Goal: Task Accomplishment & Management: Manage account settings

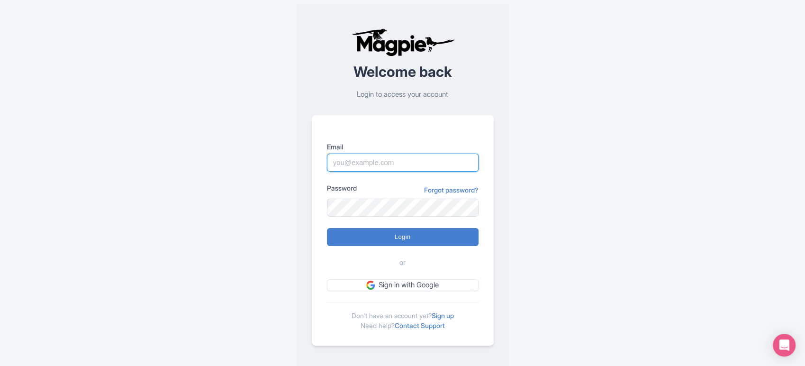
type input "sabrina@takewalks.com"
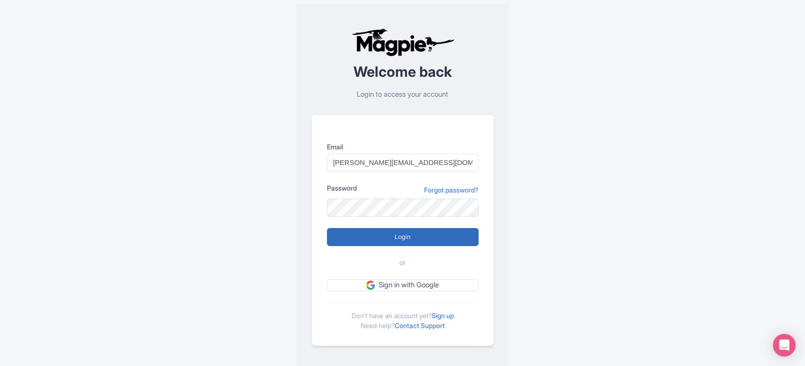
drag, startPoint x: 398, startPoint y: 226, endPoint x: 398, endPoint y: 233, distance: 6.6
click at [398, 233] on form "Email sabrina@takewalks.com Password Forgot password? Login or Sign in with Goo…" at bounding box center [403, 216] width 152 height 149
click at [398, 233] on input "Login" at bounding box center [403, 237] width 152 height 18
type input "Logging in..."
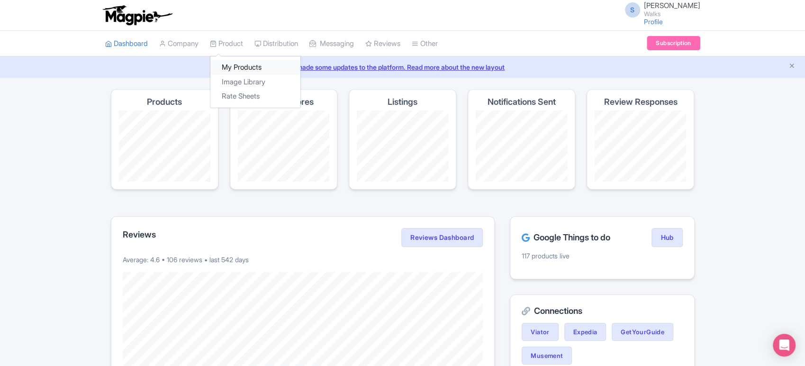
click at [231, 68] on link "My Products" at bounding box center [255, 67] width 90 height 15
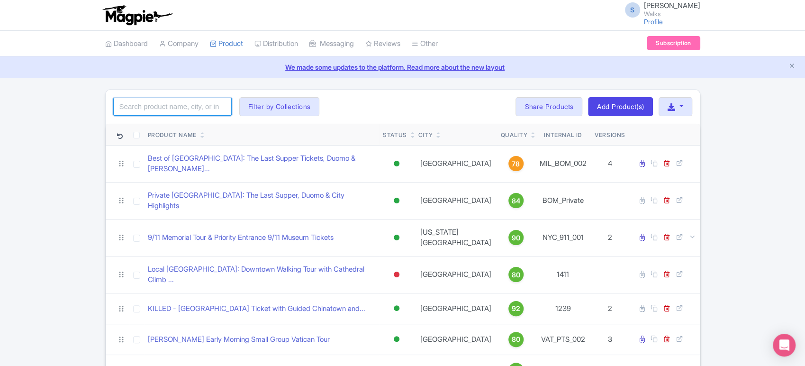
click at [179, 107] on input "search" at bounding box center [172, 107] width 118 height 18
type input "eiffel"
click button "Search" at bounding box center [0, 0] width 0 height 0
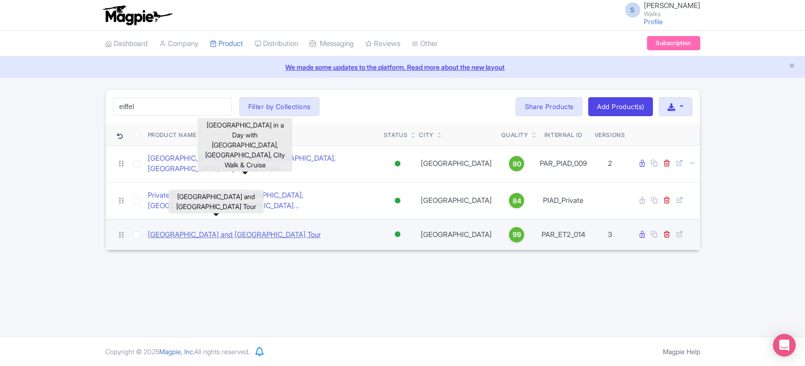
click at [210, 229] on link "[GEOGRAPHIC_DATA] and [GEOGRAPHIC_DATA] Tour" at bounding box center [234, 234] width 173 height 11
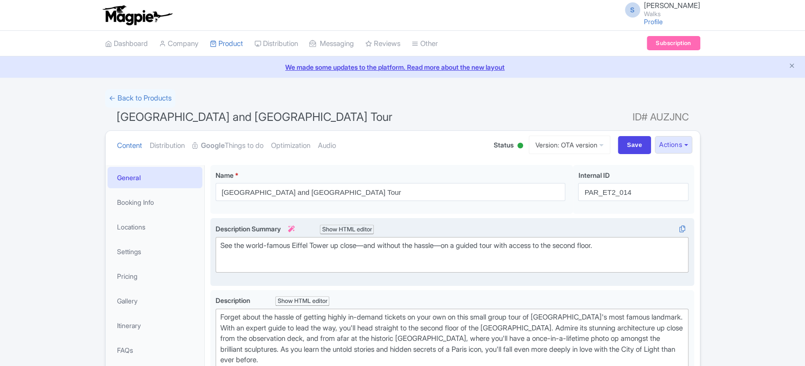
drag, startPoint x: 0, startPoint y: 0, endPoint x: 307, endPoint y: 242, distance: 390.3
click at [307, 242] on div "See the world-famous Eiffel Tower up close—and without the hassle—on a guided t…" at bounding box center [452, 250] width 464 height 21
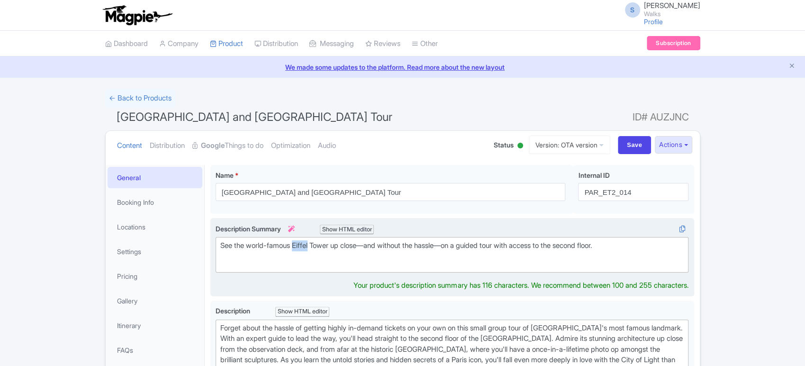
click at [307, 242] on div "See the world-famous Eiffel Tower up close—and without the hassle—on a guided t…" at bounding box center [452, 250] width 464 height 21
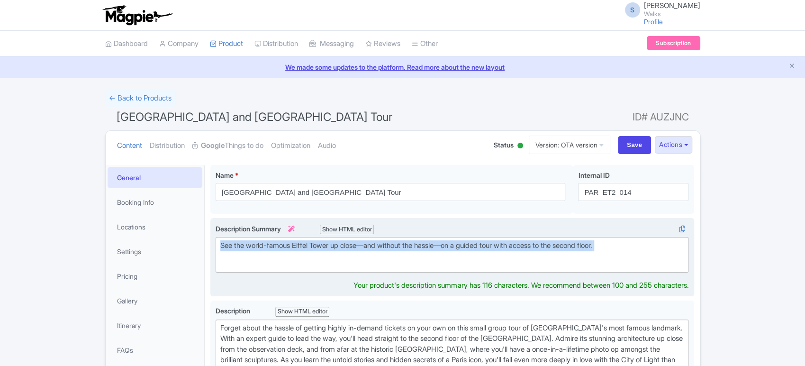
click at [307, 242] on div "See the world-famous Eiffel Tower up close—and without the hassle—on a guided t…" at bounding box center [452, 250] width 464 height 21
type trix-editor "<div>See the world-famous Eiffel Tower up close—and without the hassle—on a gui…"
copy div "See the world-famous Eiffel Tower up close—and without the hassle—on a guided t…"
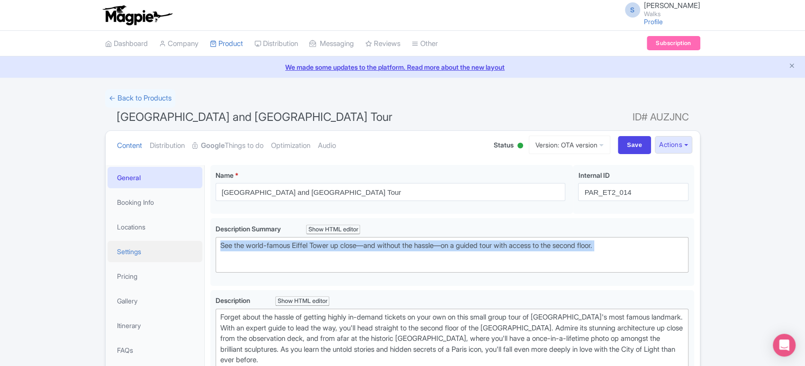
click at [147, 255] on link "Settings" at bounding box center [155, 251] width 95 height 21
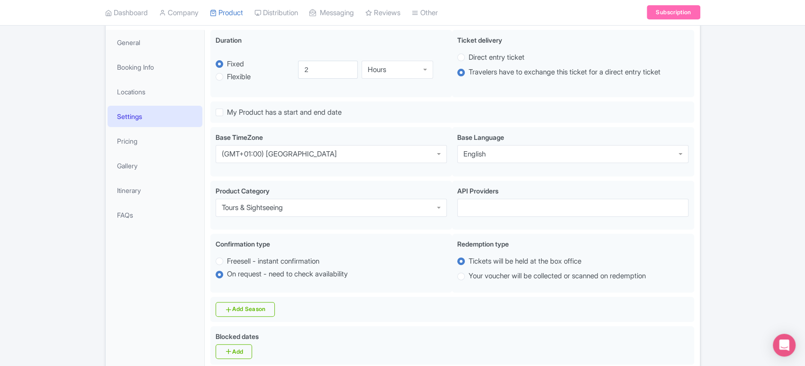
scroll to position [99, 0]
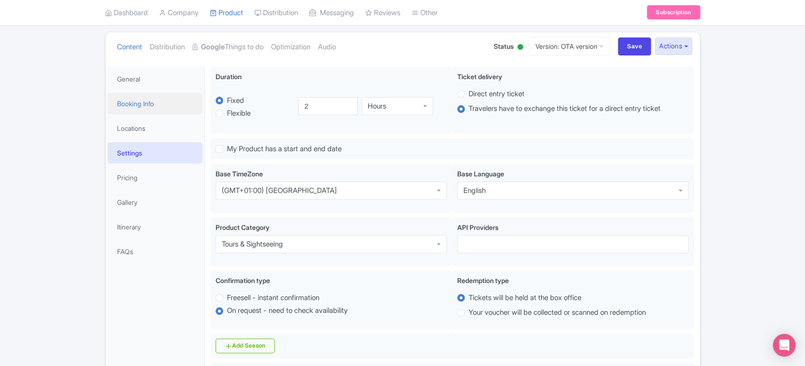
click at [153, 105] on link "Booking Info" at bounding box center [155, 103] width 95 height 21
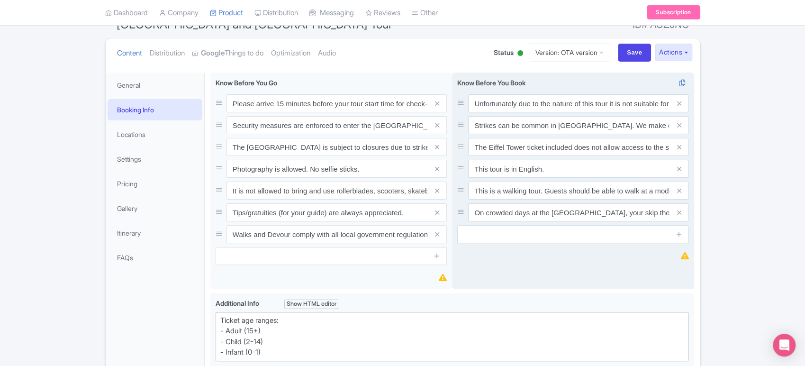
scroll to position [0, 0]
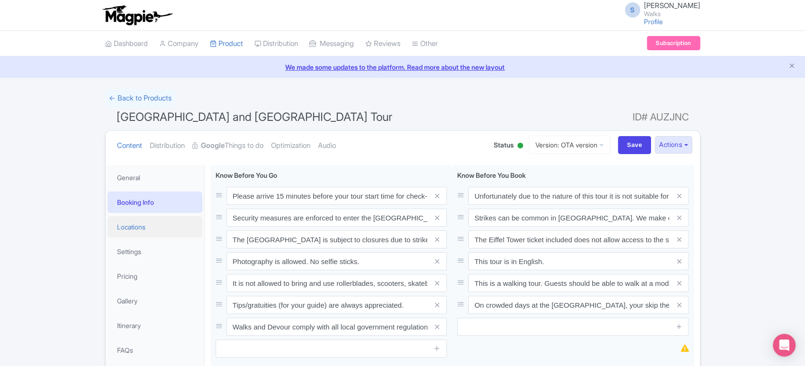
click at [160, 228] on link "Locations" at bounding box center [155, 226] width 95 height 21
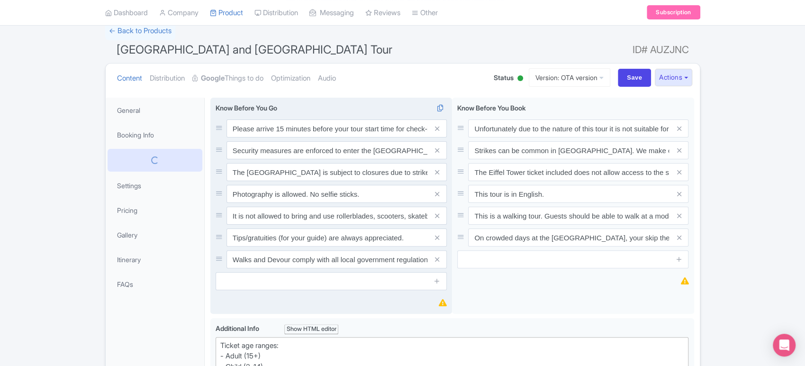
scroll to position [68, 0]
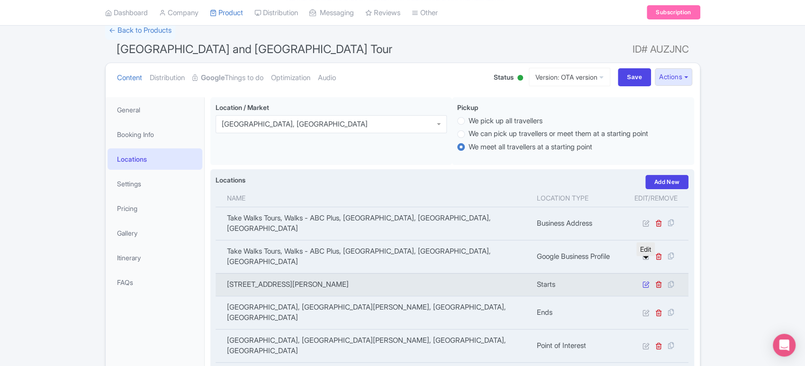
click at [644, 280] on icon at bounding box center [645, 283] width 7 height 7
click at [643, 280] on icon at bounding box center [645, 283] width 7 height 7
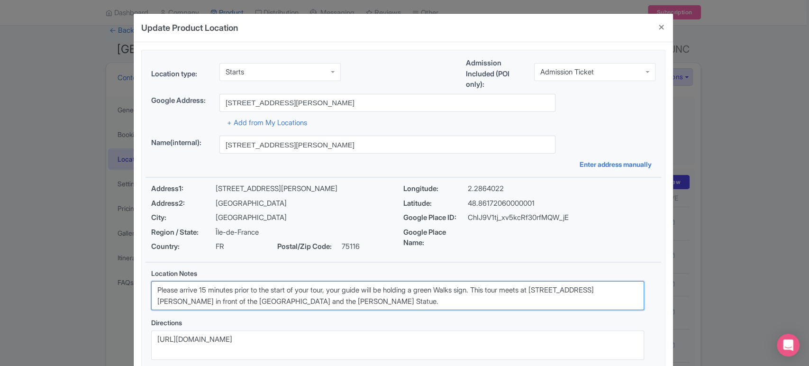
click at [408, 289] on textarea "Please arrive 15 minutes prior to the start of your tour, your guide will be ho…" at bounding box center [397, 295] width 493 height 29
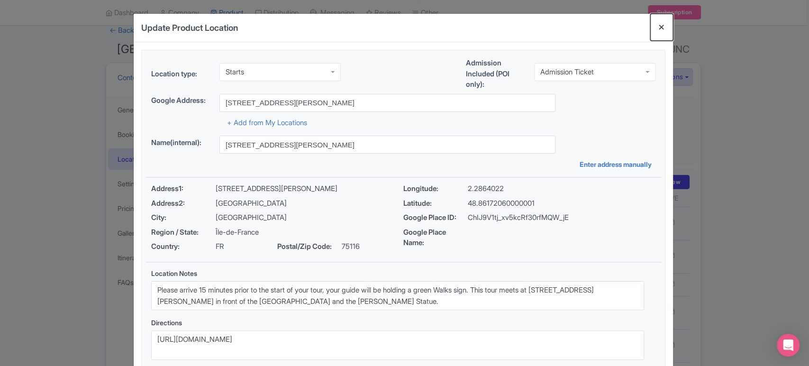
click at [667, 26] on button "Close" at bounding box center [661, 27] width 23 height 27
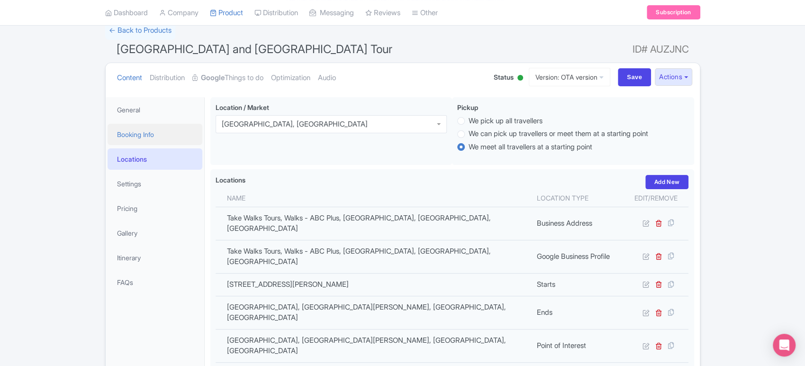
click at [168, 135] on link "Booking Info" at bounding box center [155, 134] width 95 height 21
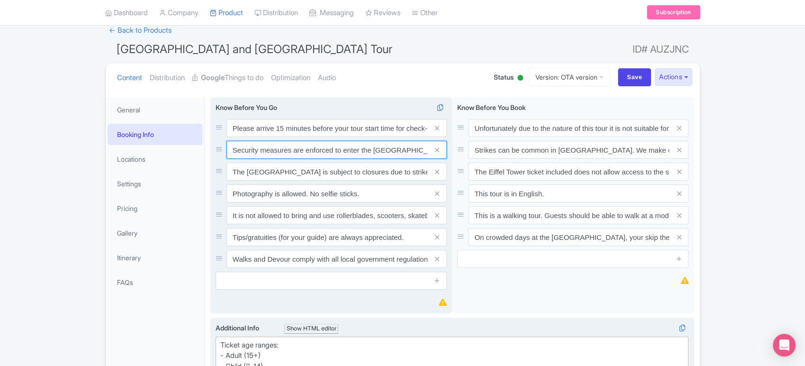
click at [352, 151] on input "Security measures are enforced to enter the Eiffel Tower. Only small handbags a…" at bounding box center [336, 150] width 220 height 18
click at [276, 129] on input "Please arrive 15 minutes before your tour start time for check-in. Out of court…" at bounding box center [336, 128] width 220 height 18
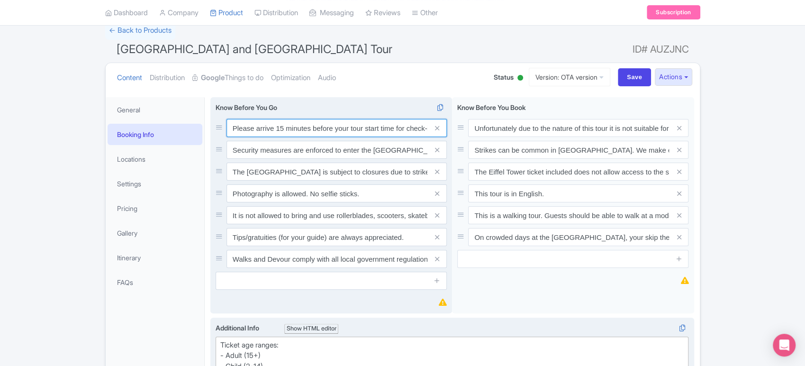
click at [276, 129] on input "Please arrive 15 minutes before your tour start time for check-in. Out of court…" at bounding box center [336, 128] width 220 height 18
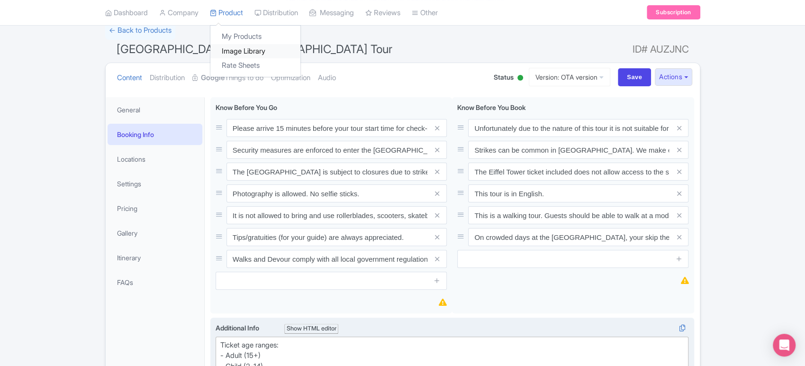
click at [239, 44] on link "Image Library" at bounding box center [255, 51] width 90 height 15
click at [231, 34] on link "My Products" at bounding box center [255, 37] width 90 height 15
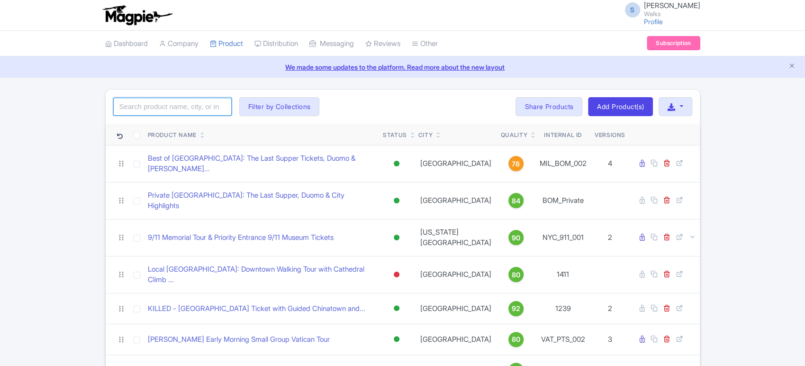
drag, startPoint x: 0, startPoint y: 0, endPoint x: 189, endPoint y: 108, distance: 217.9
click at [189, 108] on input "search" at bounding box center [172, 107] width 118 height 18
type input "sagrada"
click button "Search" at bounding box center [0, 0] width 0 height 0
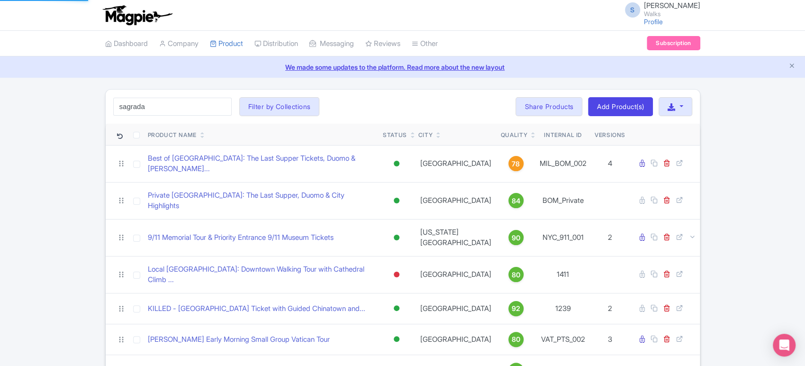
click at [381, 113] on div "sagrada Search Filter by Collections Amsterdam Athens Barcelona Bologna Bordeau…" at bounding box center [403, 107] width 594 height 34
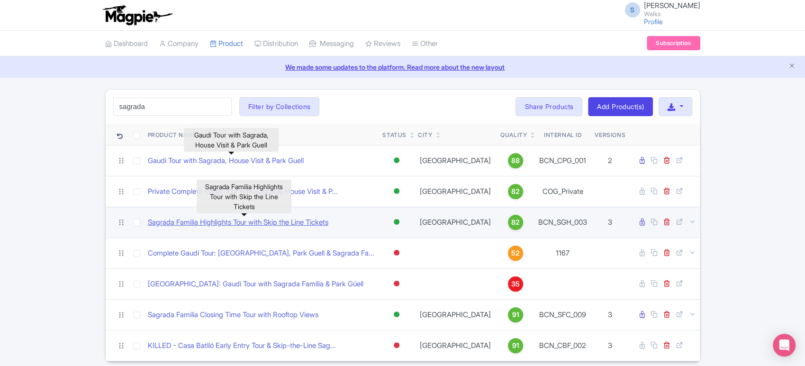
click at [282, 223] on link "Sagrada Familia Highlights Tour with Skip the Line Tickets" at bounding box center [238, 222] width 180 height 11
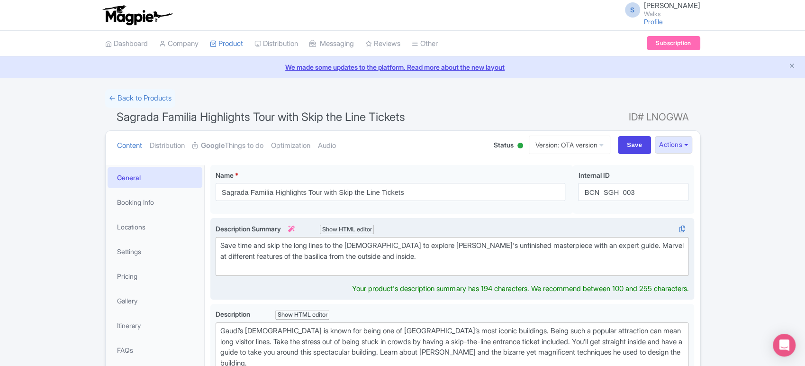
click at [305, 255] on div "Save time and skip the long lines to the Sagrada Família to explore Gaudí's unf…" at bounding box center [452, 256] width 464 height 32
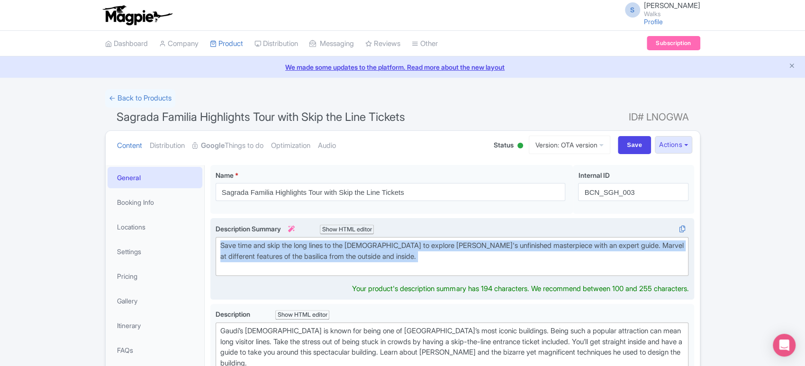
click at [305, 255] on div "Save time and skip the long lines to the Sagrada Família to explore Gaudí's unf…" at bounding box center [452, 256] width 464 height 32
type trix-editor "<div>Save time and skip the long lines to the Sagrada Família to explore Gaudí'…"
copy div "Save time and skip the long lines to the Sagrada Família to explore Gaudí's unf…"
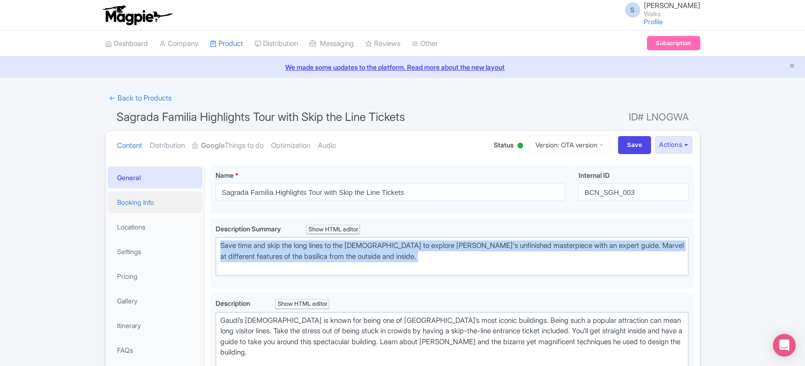
click at [141, 205] on link "Booking Info" at bounding box center [155, 201] width 95 height 21
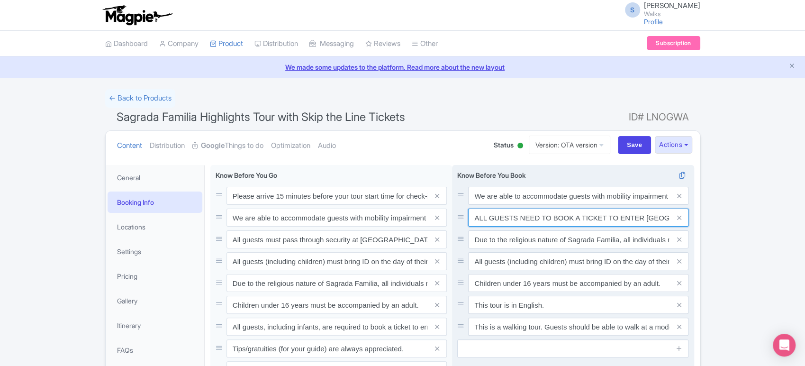
click at [535, 223] on input "ALL GUESTS NEED TO BOOK A TICKET TO ENTER SAGRADA FAMILIA, EVEN INFANTS (free i…" at bounding box center [578, 217] width 220 height 18
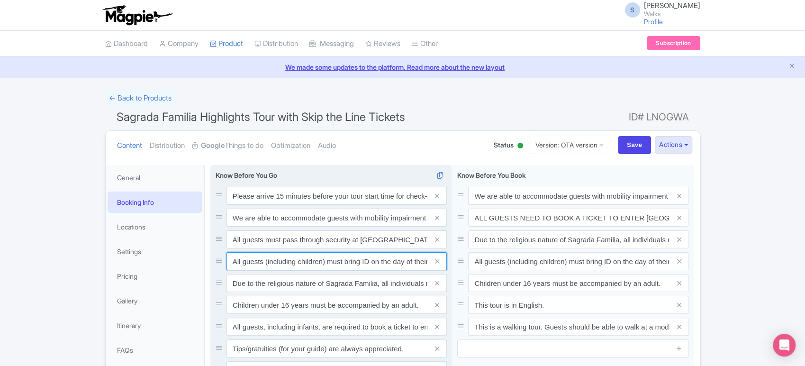
click at [285, 259] on input "All guests (including children) must bring ID on the day of their tour. This is…" at bounding box center [336, 261] width 220 height 18
click at [300, 281] on input "Due to the religious nature of Sagrada Familia, all individuals regardless of g…" at bounding box center [336, 283] width 220 height 18
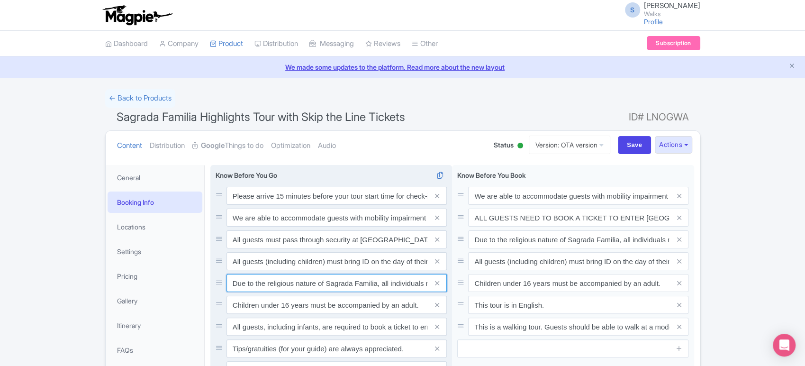
click at [300, 281] on input "Due to the religious nature of Sagrada Familia, all individuals regardless of g…" at bounding box center [336, 283] width 220 height 18
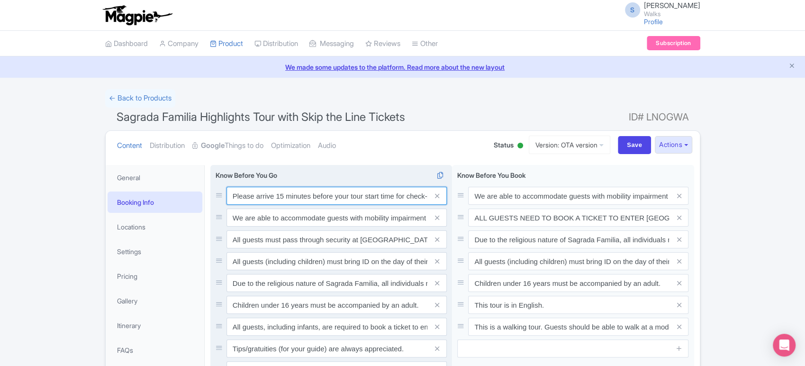
click at [311, 190] on input "Please arrive 15 minutes before your tour start time for check-in. Out of court…" at bounding box center [336, 196] width 220 height 18
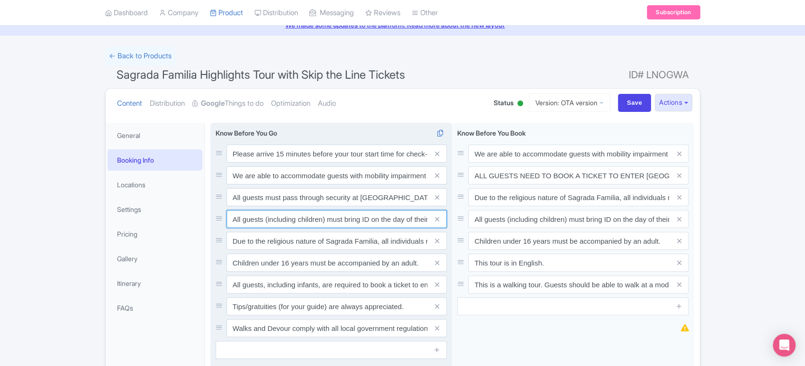
scroll to position [45, 0]
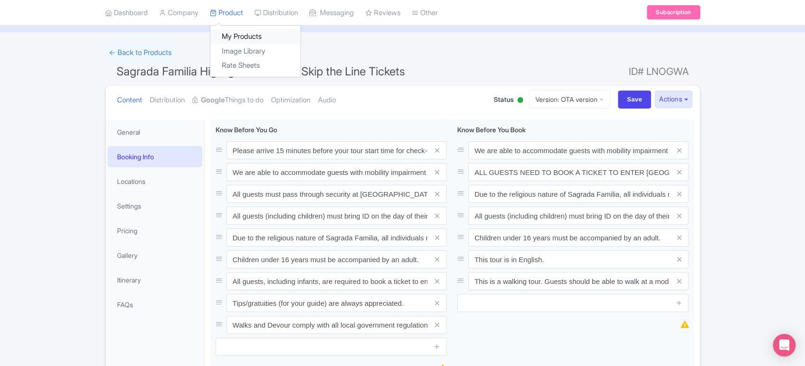
click at [231, 31] on link "My Products" at bounding box center [255, 37] width 90 height 15
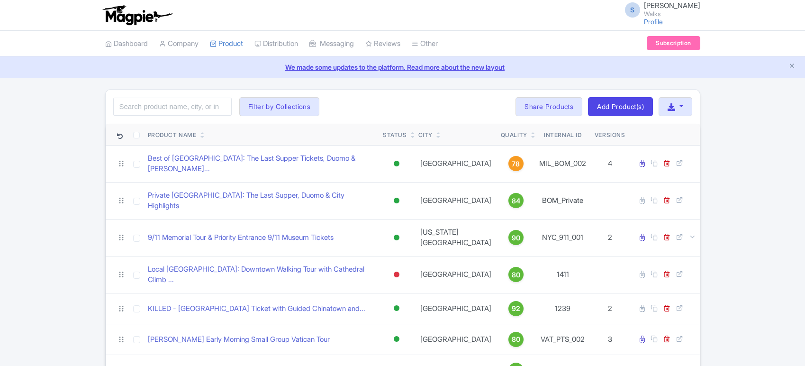
click at [171, 108] on input "search" at bounding box center [172, 107] width 118 height 18
type input "[GEOGRAPHIC_DATA]"
click button "Search" at bounding box center [0, 0] width 0 height 0
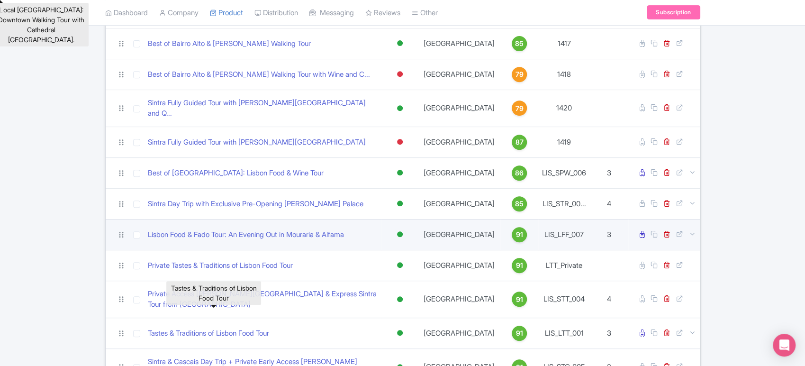
scroll to position [246, 0]
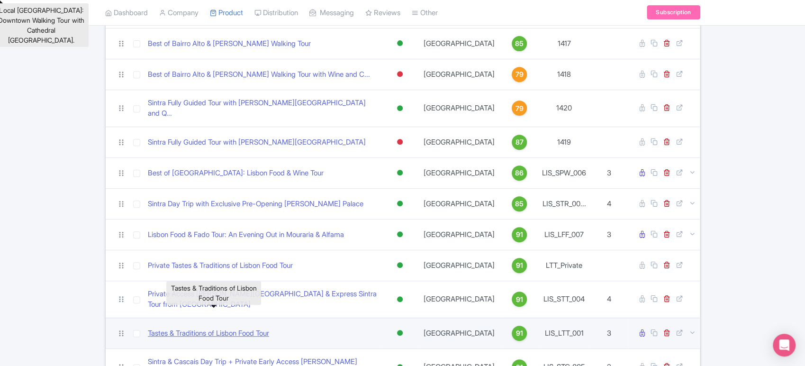
click at [210, 328] on link "Tastes & Traditions of Lisbon Food Tour" at bounding box center [208, 333] width 121 height 11
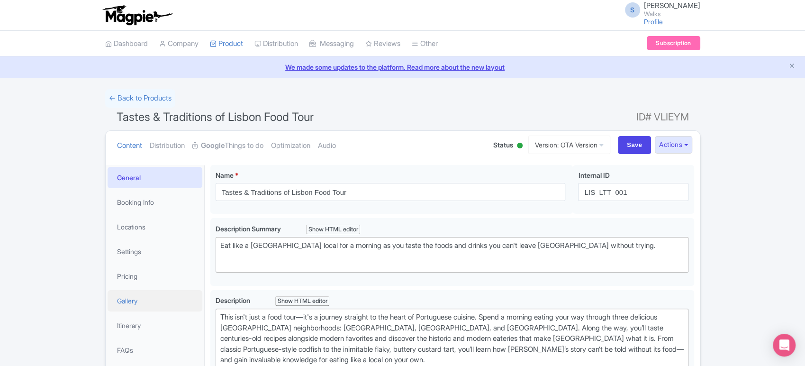
click at [144, 298] on link "Gallery" at bounding box center [155, 300] width 95 height 21
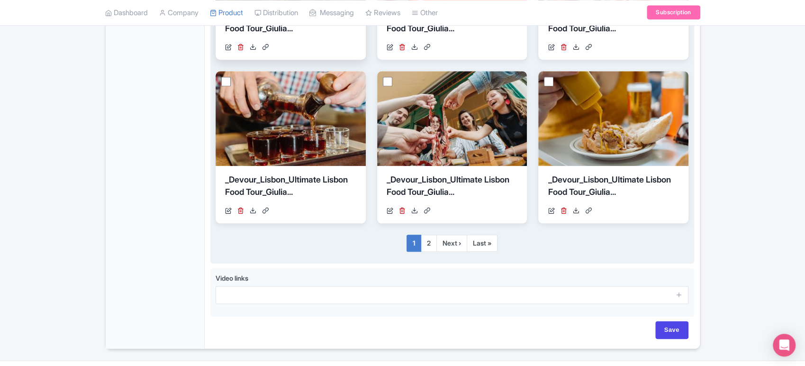
scroll to position [662, 0]
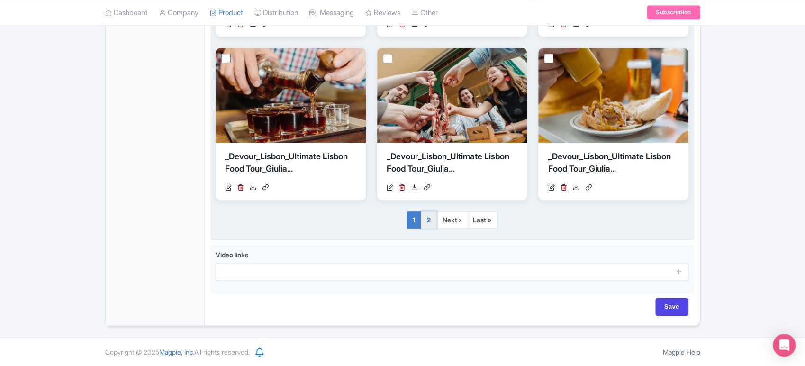
click at [431, 219] on link "2" at bounding box center [429, 219] width 16 height 17
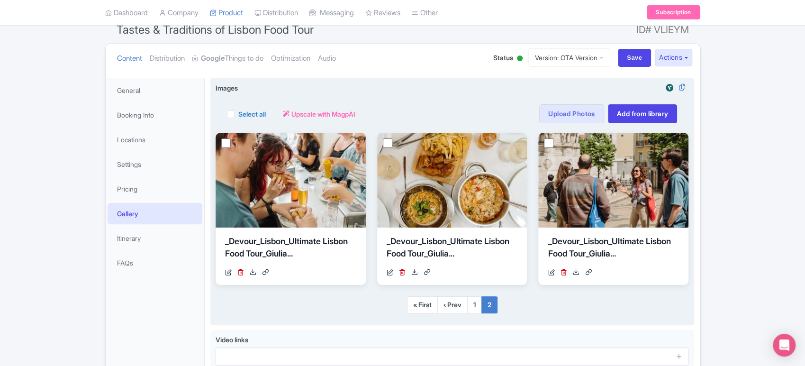
scroll to position [83, 0]
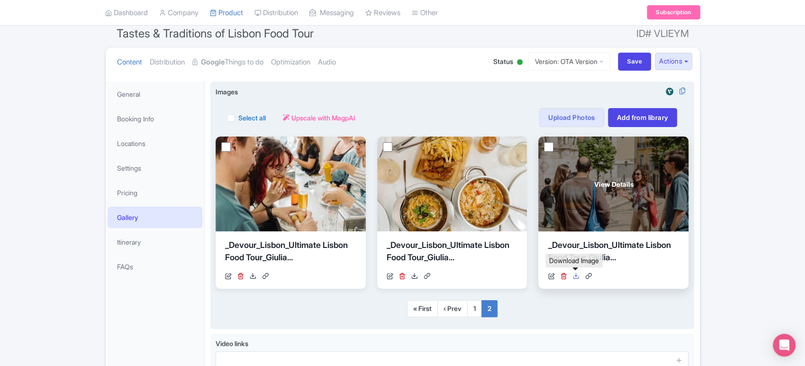
click at [576, 276] on icon at bounding box center [575, 275] width 7 height 7
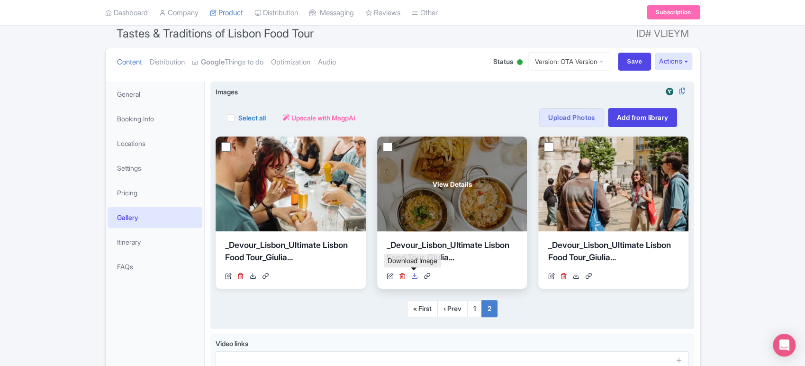
click at [414, 276] on icon at bounding box center [414, 275] width 7 height 7
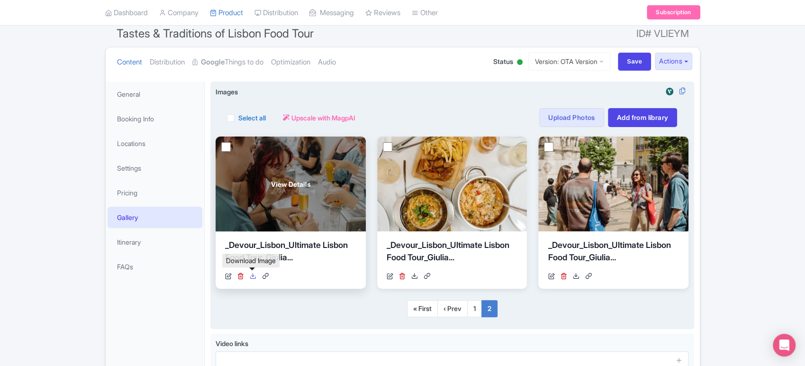
click at [254, 273] on icon at bounding box center [253, 275] width 7 height 7
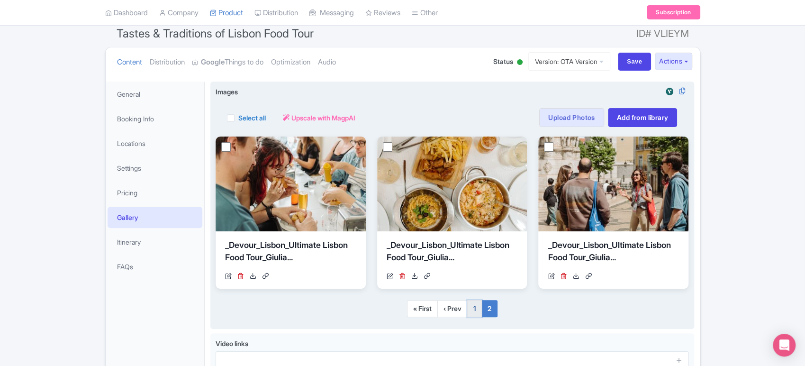
click at [473, 310] on link "1" at bounding box center [474, 308] width 15 height 17
click at [476, 308] on link "1" at bounding box center [474, 308] width 15 height 17
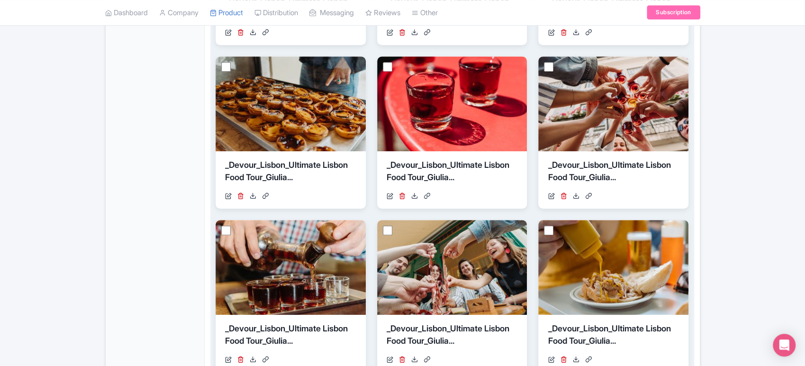
scroll to position [662, 0]
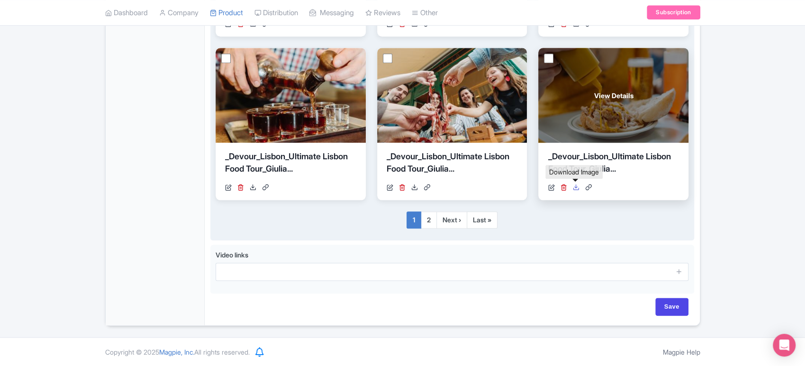
click at [577, 188] on icon at bounding box center [575, 187] width 7 height 7
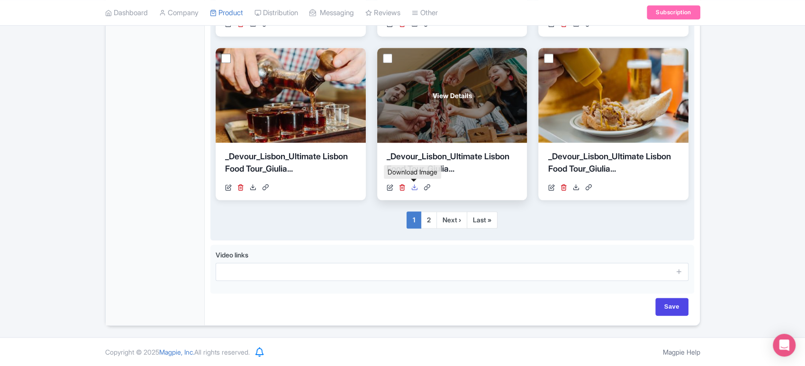
click at [416, 187] on icon at bounding box center [414, 187] width 7 height 7
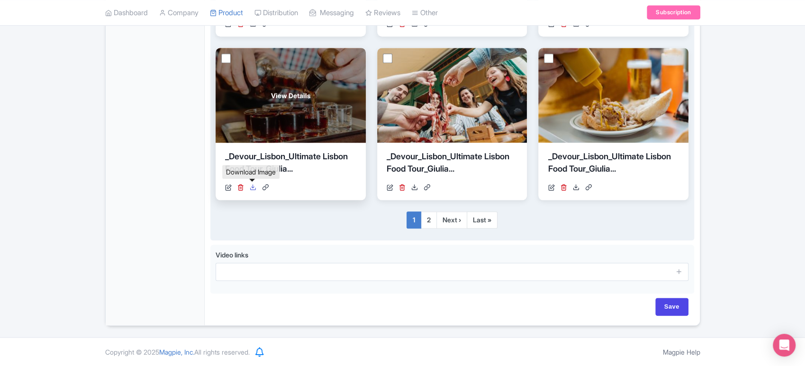
click at [254, 184] on icon at bounding box center [253, 187] width 7 height 7
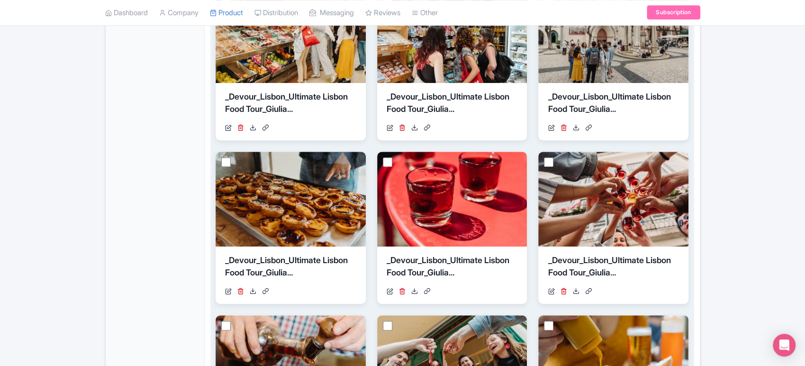
scroll to position [395, 0]
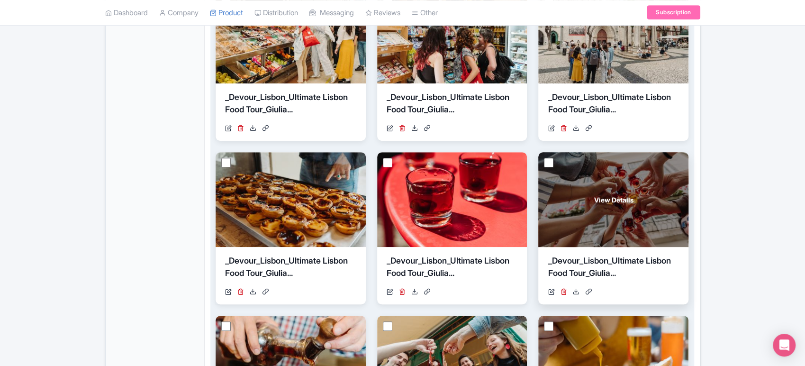
click at [577, 297] on div "_Devour_Lisbon_Ultimate Lisbon Food Tour_Giulia... https://res.cloudinary.com/h…" at bounding box center [613, 275] width 150 height 57
click at [577, 293] on icon at bounding box center [575, 291] width 7 height 7
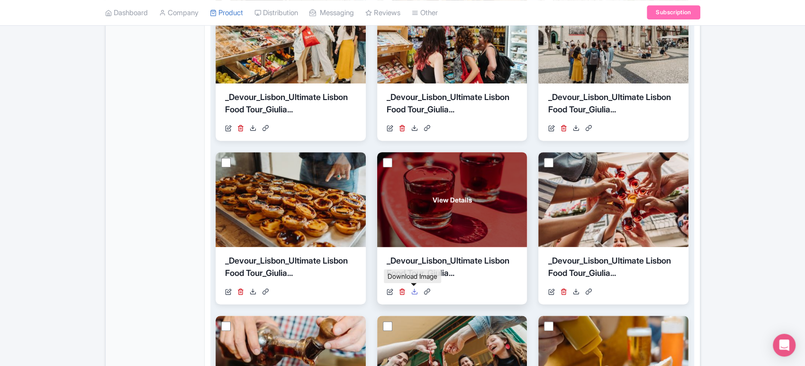
click at [415, 290] on icon at bounding box center [414, 291] width 7 height 7
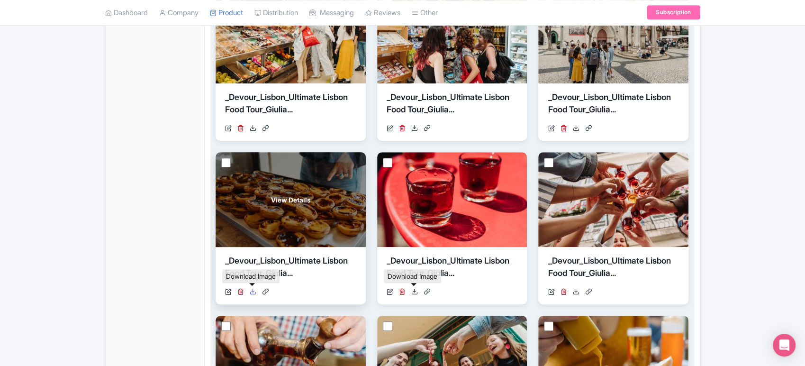
click at [251, 289] on icon at bounding box center [253, 291] width 7 height 7
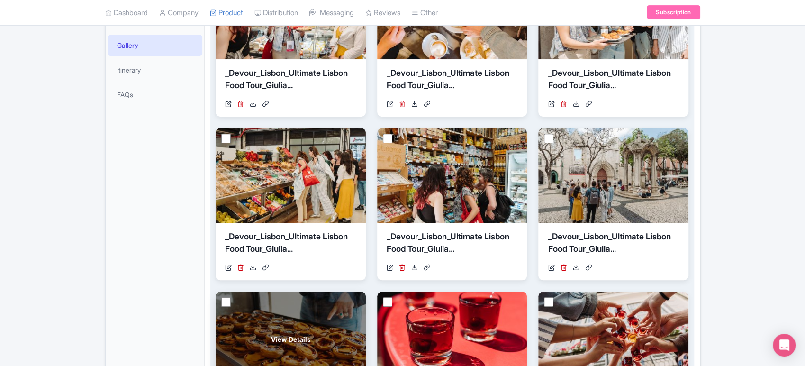
scroll to position [189, 0]
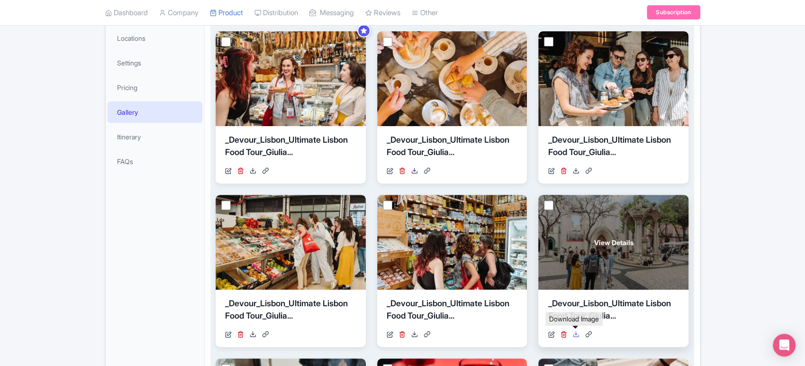
click at [576, 334] on icon at bounding box center [575, 334] width 7 height 7
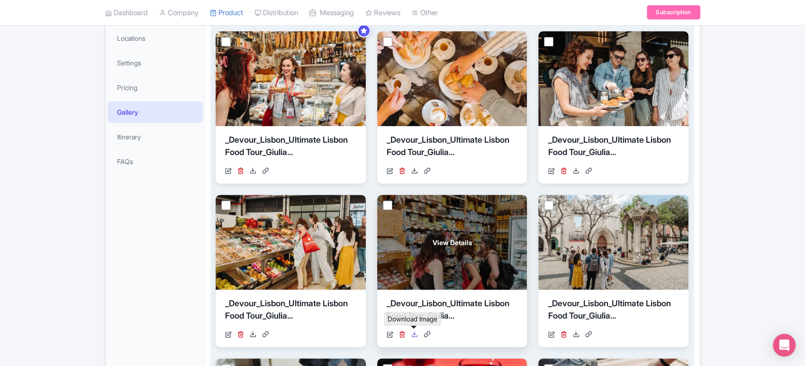
click at [415, 331] on icon at bounding box center [414, 334] width 7 height 7
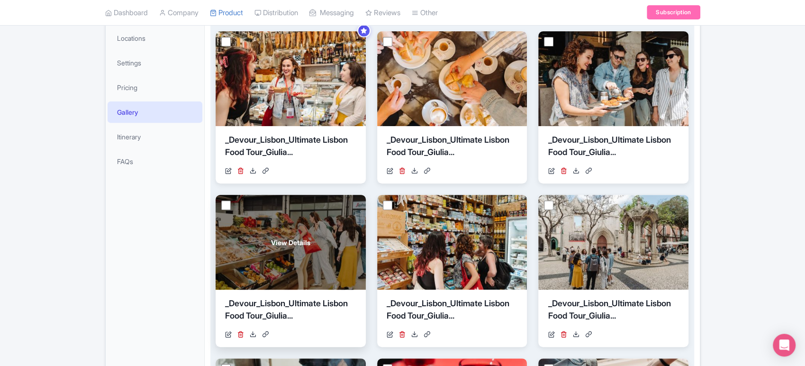
click at [249, 336] on div "https://res.cloudinary.com/hfyvkoyi1/image/upload/v1747910238/_Devour_Lisbon_Ul…" at bounding box center [290, 334] width 131 height 10
click at [254, 332] on icon at bounding box center [253, 334] width 7 height 7
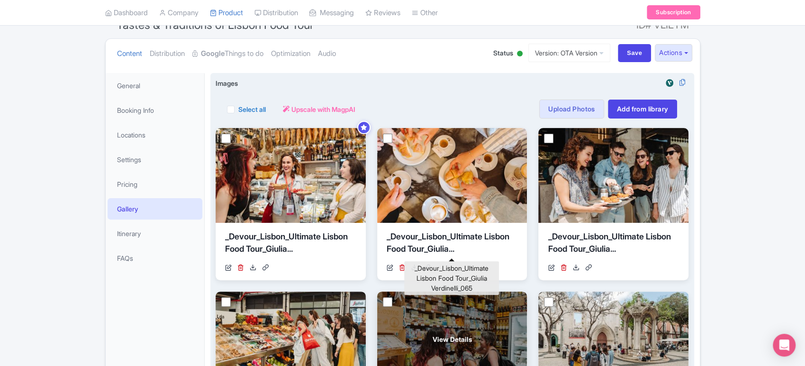
scroll to position [85, 0]
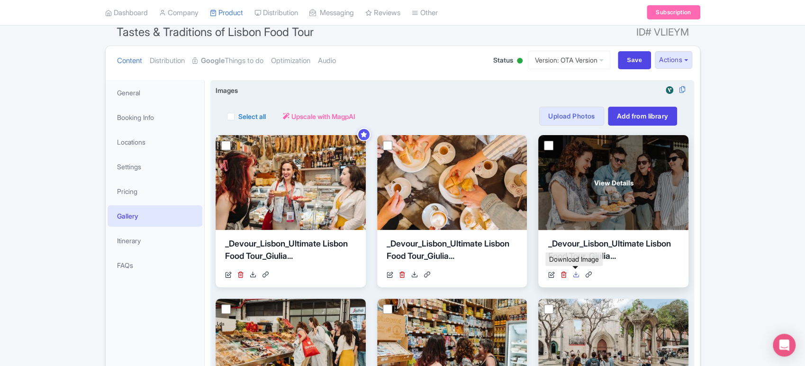
click at [576, 273] on icon at bounding box center [575, 274] width 7 height 7
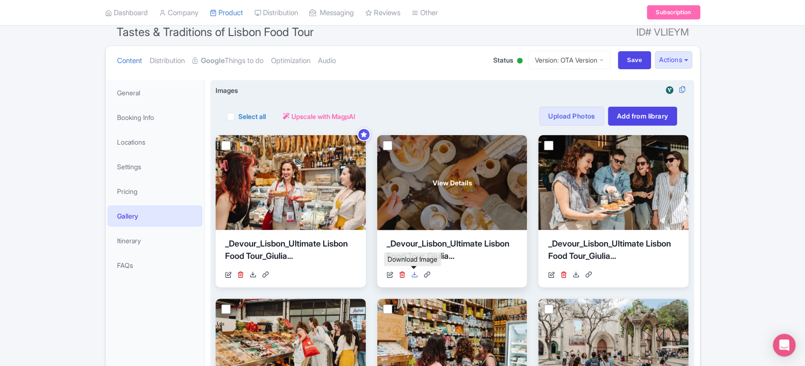
click at [415, 272] on icon at bounding box center [414, 274] width 7 height 7
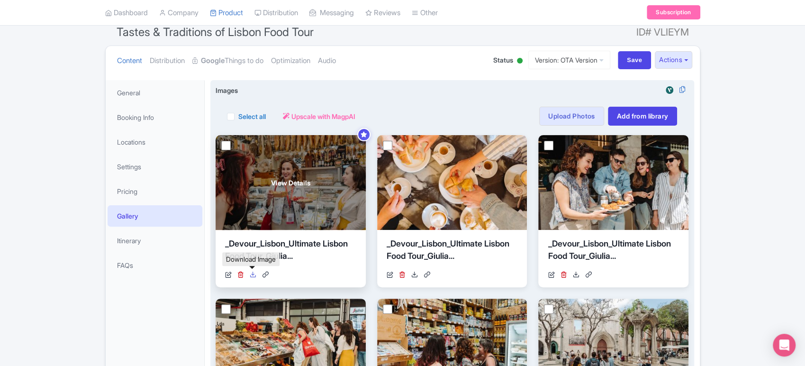
click at [252, 272] on icon at bounding box center [253, 274] width 7 height 7
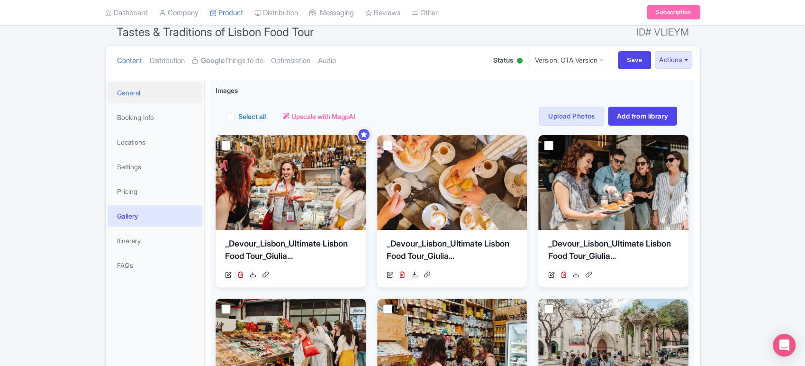
click at [167, 82] on link "General" at bounding box center [155, 92] width 95 height 21
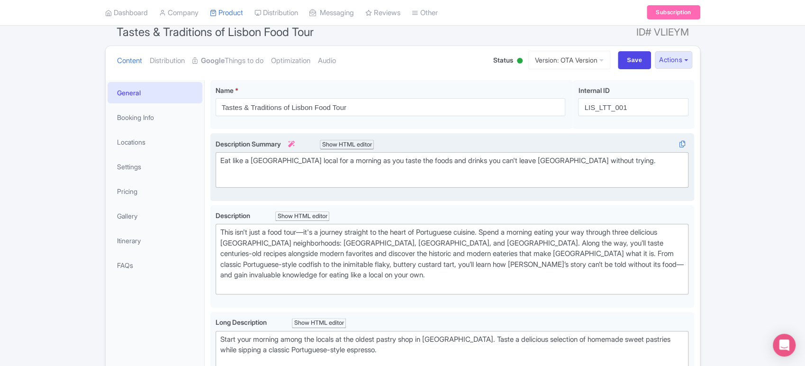
scroll to position [95, 0]
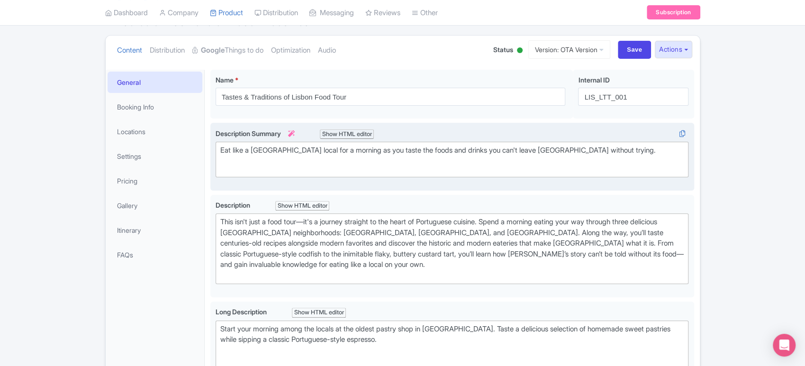
click at [369, 157] on div "Eat like a Lisbon local for a morning as you taste the foods and drinks you can…" at bounding box center [452, 155] width 464 height 21
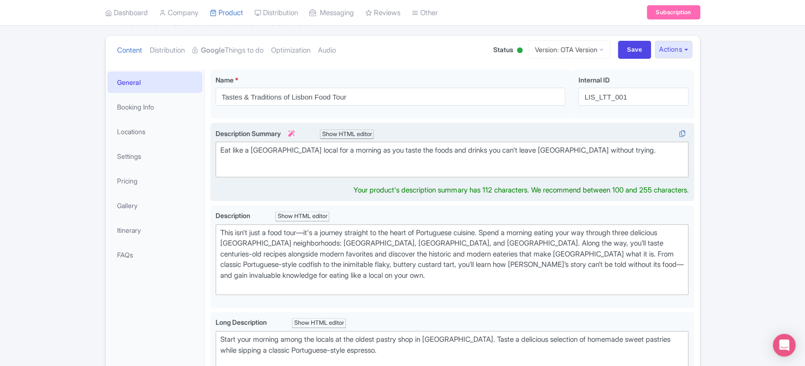
click at [369, 157] on div "Eat like a Lisbon local for a morning as you taste the foods and drinks you can…" at bounding box center [452, 155] width 464 height 21
click at [390, 147] on div "Eat like a Lisbon local for a morning as you taste the foods and drinks you can…" at bounding box center [452, 155] width 464 height 21
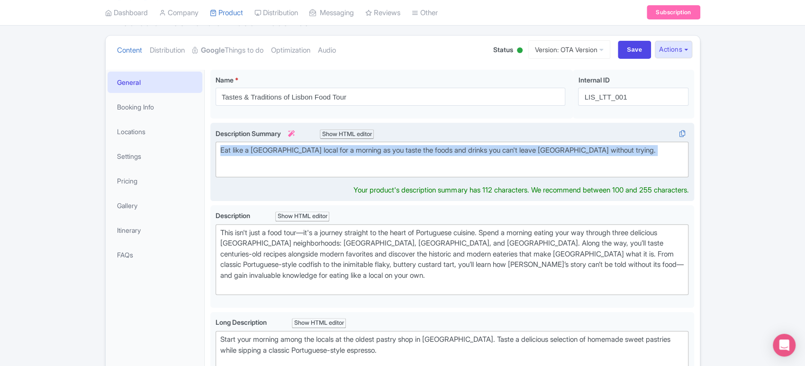
click at [390, 147] on div "Eat like a Lisbon local for a morning as you taste the foods and drinks you can…" at bounding box center [452, 155] width 464 height 21
type trix-editor "<div>Eat like a Lisbon local for a morning as you taste the foods and drinks yo…"
click at [390, 147] on div "Eat like a Lisbon local for a morning as you taste the foods and drinks you can…" at bounding box center [452, 155] width 464 height 21
copy div "Eat like a Lisbon local for a morning as you taste the foods and drinks you can…"
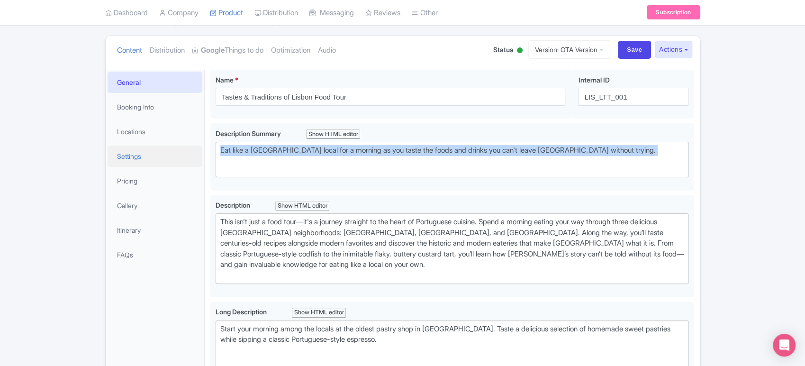
click at [151, 156] on link "Settings" at bounding box center [155, 155] width 95 height 21
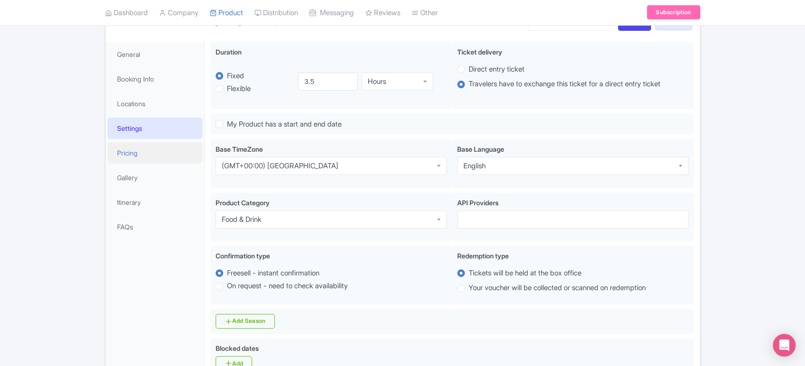
scroll to position [121, 0]
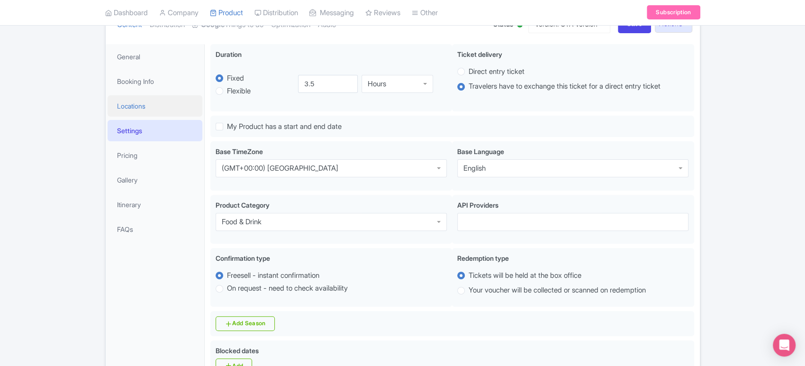
click at [148, 111] on link "Locations" at bounding box center [155, 105] width 95 height 21
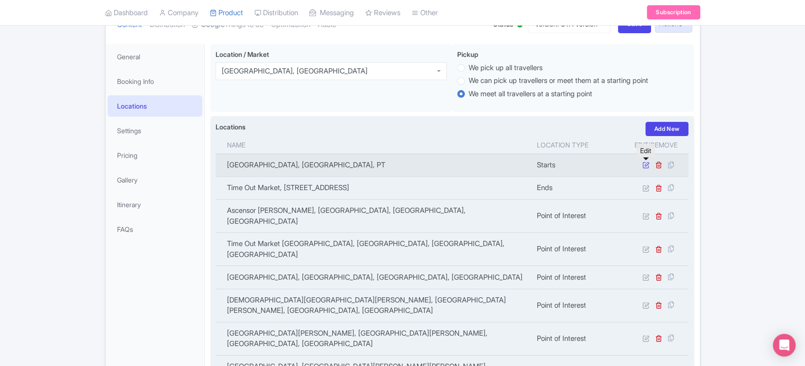
click at [644, 167] on icon at bounding box center [645, 164] width 7 height 7
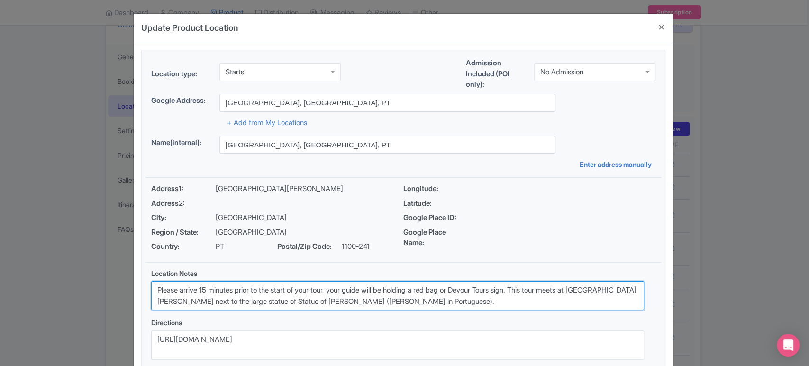
click at [315, 298] on textarea "Please arrive 15 minutes prior to the start of your tour, your guide will be ho…" at bounding box center [397, 295] width 493 height 29
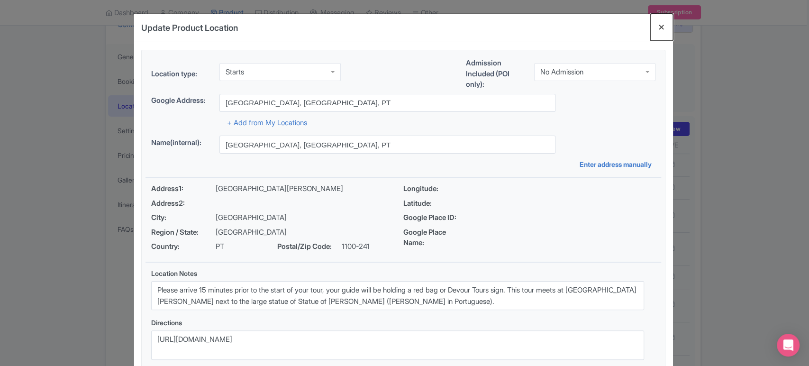
click at [664, 29] on button "Close" at bounding box center [661, 27] width 23 height 27
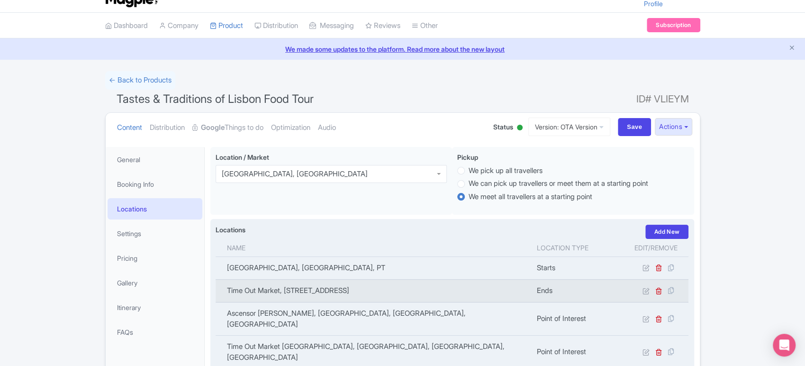
scroll to position [0, 0]
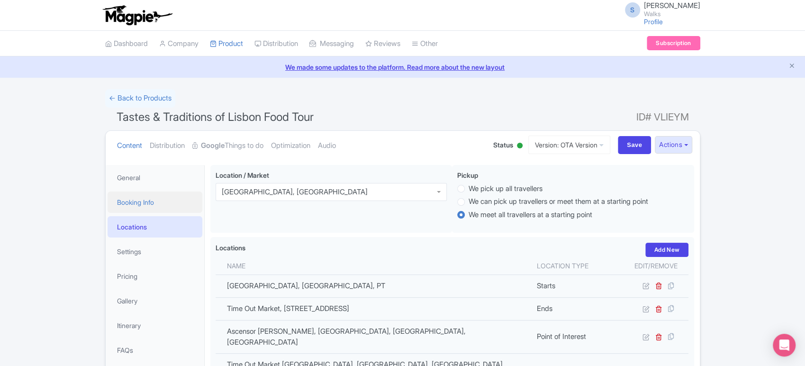
click at [145, 200] on link "Booking Info" at bounding box center [155, 201] width 95 height 21
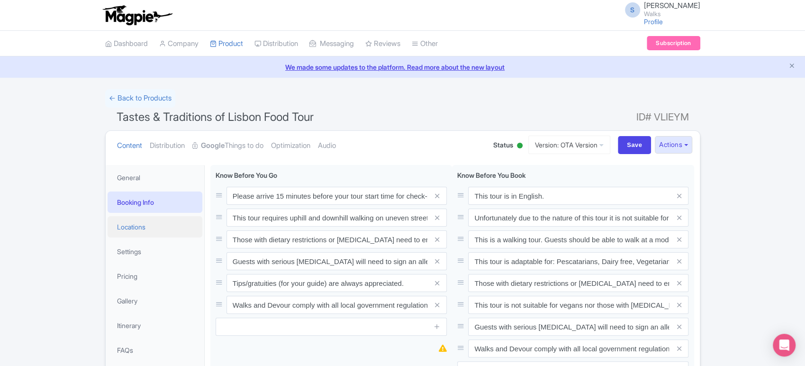
click at [137, 230] on link "Locations" at bounding box center [155, 226] width 95 height 21
click at [149, 208] on link "Booking Info" at bounding box center [155, 201] width 95 height 21
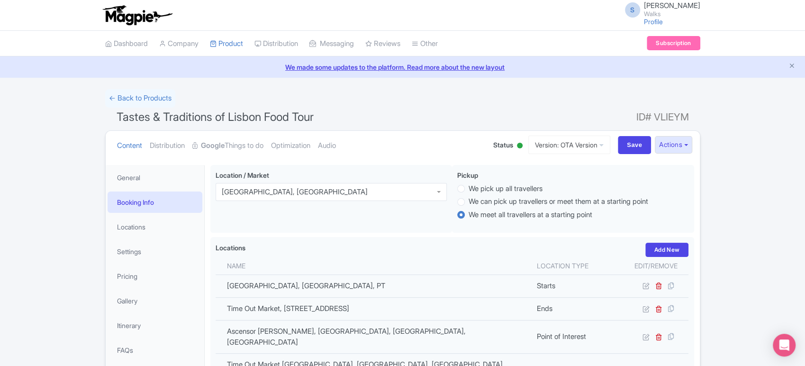
click at [156, 203] on link "Booking Info" at bounding box center [155, 201] width 95 height 21
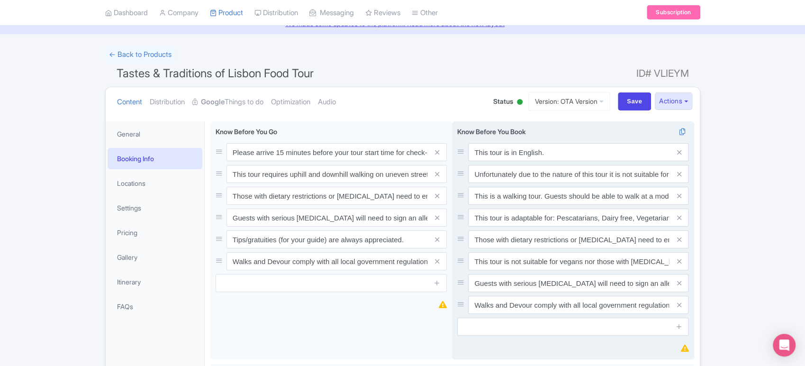
scroll to position [44, 0]
click at [557, 213] on input "This tour is adaptable for: Pescatarians, Dairy free, Vegetarians, Non-alcoholi…" at bounding box center [578, 217] width 220 height 18
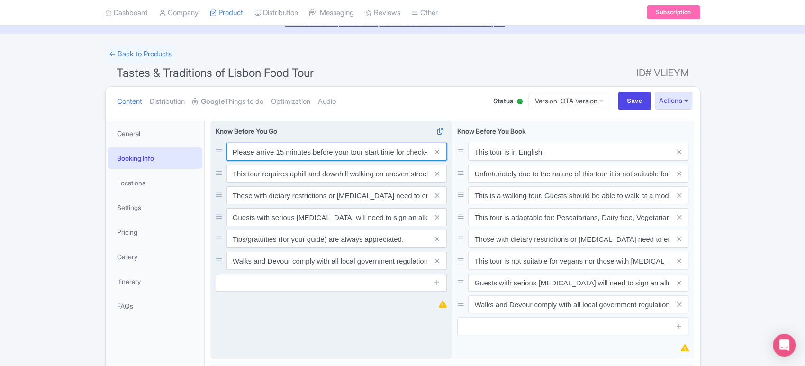
click at [293, 154] on input "Please arrive 15 minutes before your tour start time for check-in. Out of court…" at bounding box center [336, 152] width 220 height 18
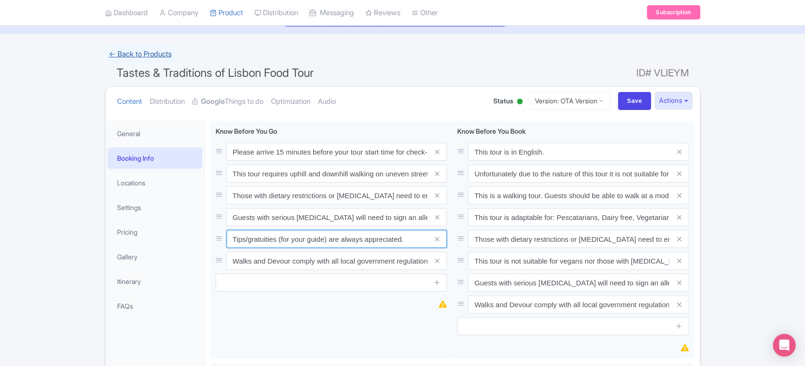
scroll to position [0, 0]
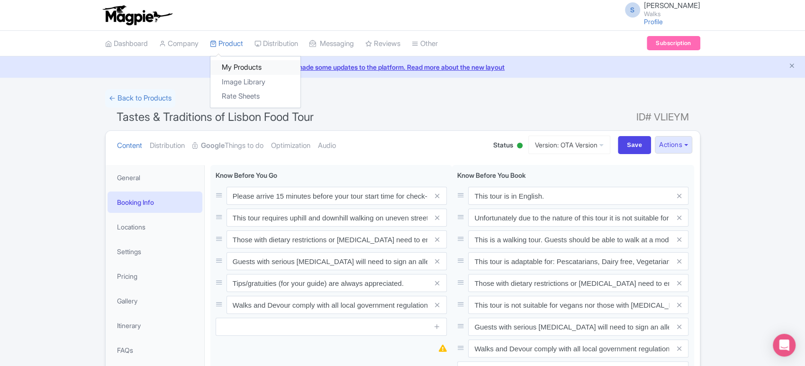
click at [237, 68] on link "My Products" at bounding box center [255, 67] width 90 height 15
click at [246, 72] on link "My Products" at bounding box center [255, 67] width 90 height 15
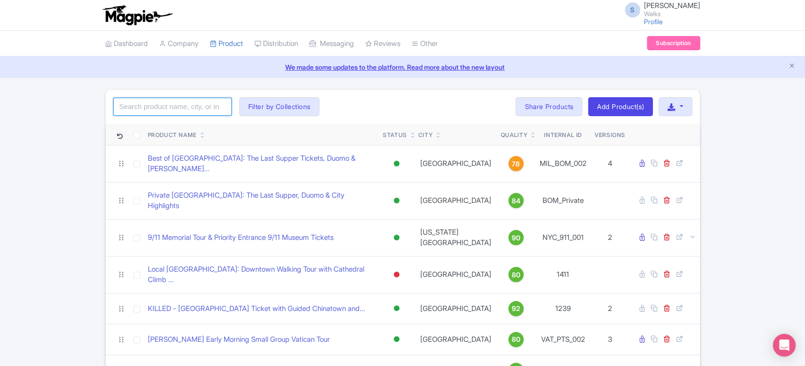
click at [210, 99] on input "search" at bounding box center [172, 107] width 118 height 18
type input "tower"
click button "Search" at bounding box center [0, 0] width 0 height 0
click at [364, 101] on div "tower Search Filter by Collections [GEOGRAPHIC_DATA] [GEOGRAPHIC_DATA] [GEOGRAP…" at bounding box center [403, 107] width 594 height 34
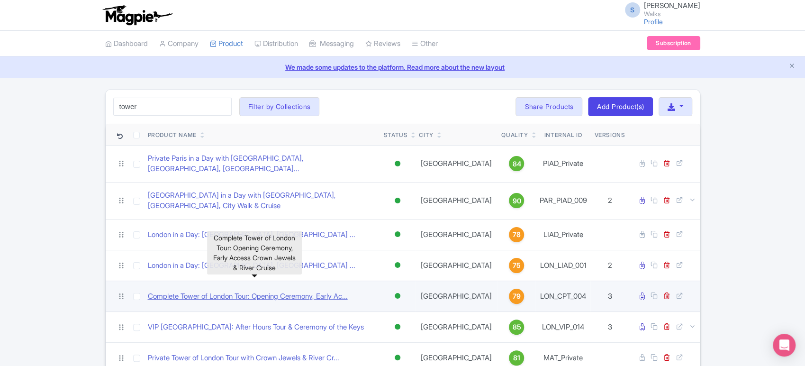
click at [259, 291] on link "Complete Tower of London Tour: Opening Ceremony, Early Ac..." at bounding box center [248, 296] width 200 height 11
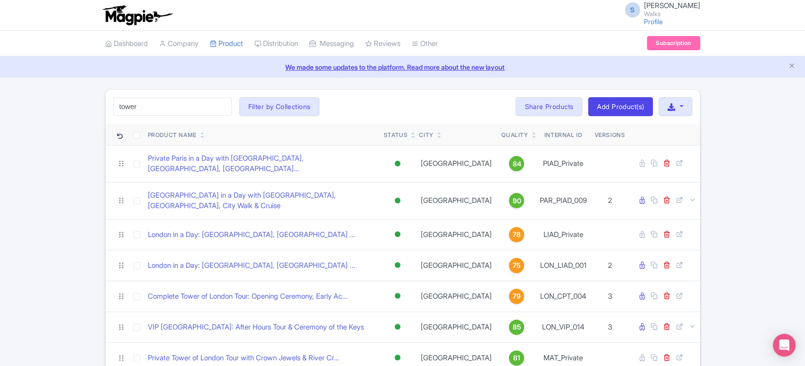
click at [416, 23] on div "S [PERSON_NAME] Walks Profile Users Settings Sign out" at bounding box center [402, 15] width 595 height 27
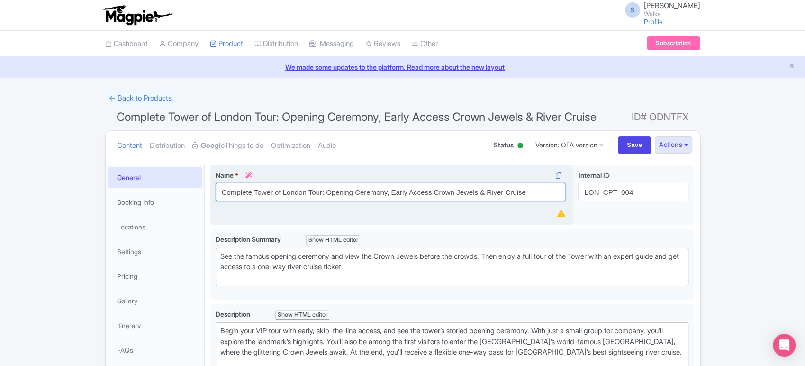
click at [392, 185] on input "Complete Tower of London Tour: Opening Ceremony, Early Access Crown Jewels & Ri…" at bounding box center [391, 192] width 350 height 18
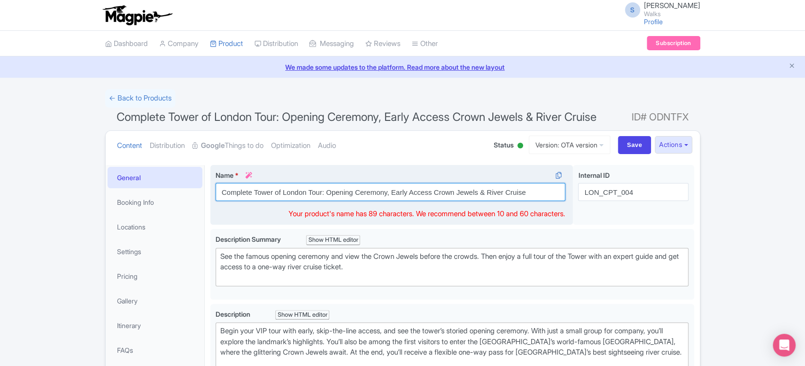
click at [392, 185] on input "Complete Tower of London Tour: Opening Ceremony, Early Access Crown Jewels & Ri…" at bounding box center [391, 192] width 350 height 18
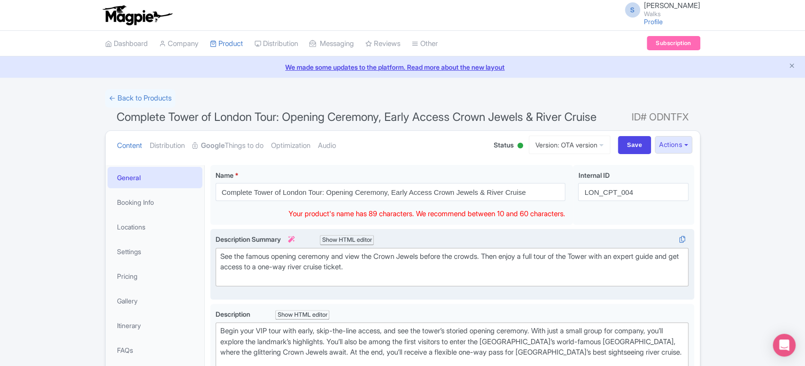
click at [276, 261] on div "See the famous opening ceremony and view the Crown Jewels before the crowds. Th…" at bounding box center [452, 267] width 464 height 32
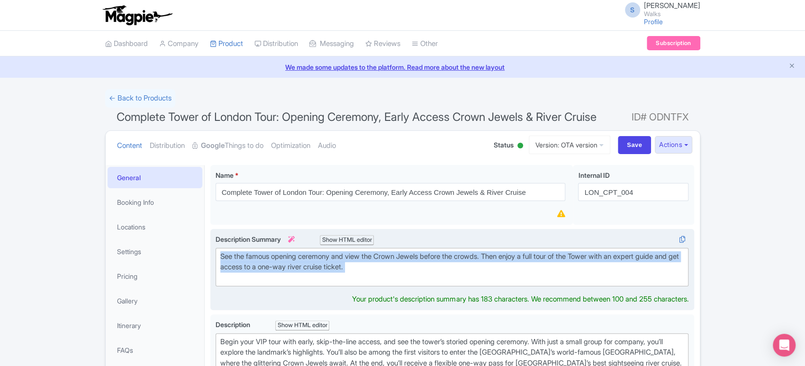
click at [276, 261] on div "See the famous opening ceremony and view the Crown Jewels before the crowds. Th…" at bounding box center [452, 267] width 464 height 32
type trix-editor "<div>See the famous opening ceremony and view the Crown Jewels before the crowd…"
click at [384, 262] on div "See the famous opening ceremony and view the Crown Jewels before the crowds. Th…" at bounding box center [452, 267] width 464 height 32
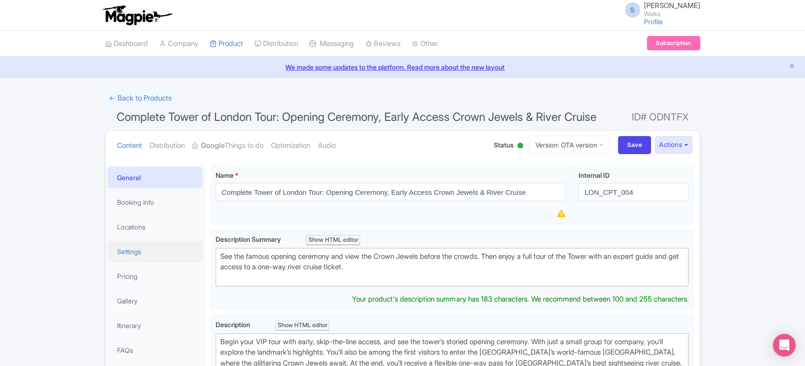
drag, startPoint x: 407, startPoint y: 265, endPoint x: 193, endPoint y: 242, distance: 215.4
copy div "See the famous opening ceremony and view the Crown Jewels before the crowds. Th…"
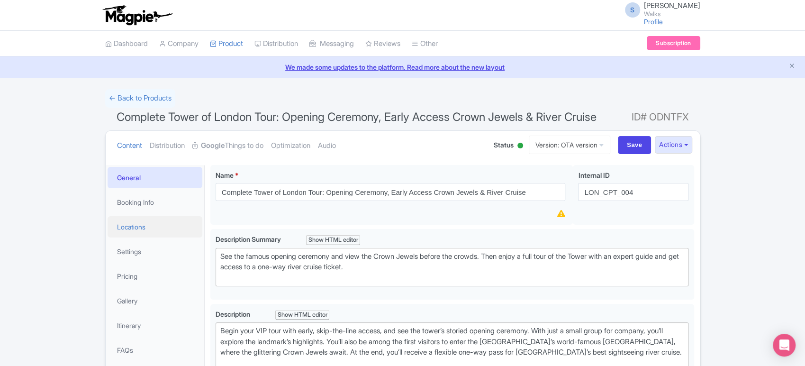
click at [140, 222] on link "Locations" at bounding box center [155, 226] width 95 height 21
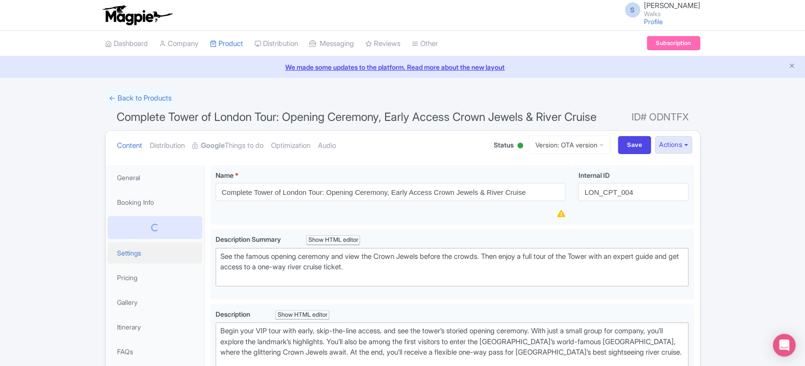
click at [136, 248] on link "Settings" at bounding box center [155, 252] width 95 height 21
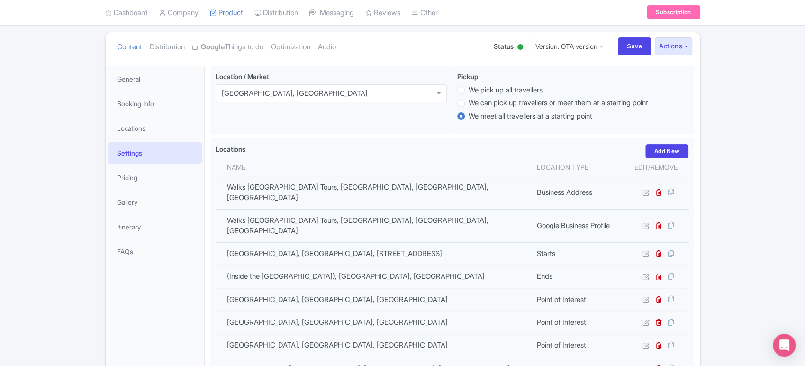
scroll to position [95, 0]
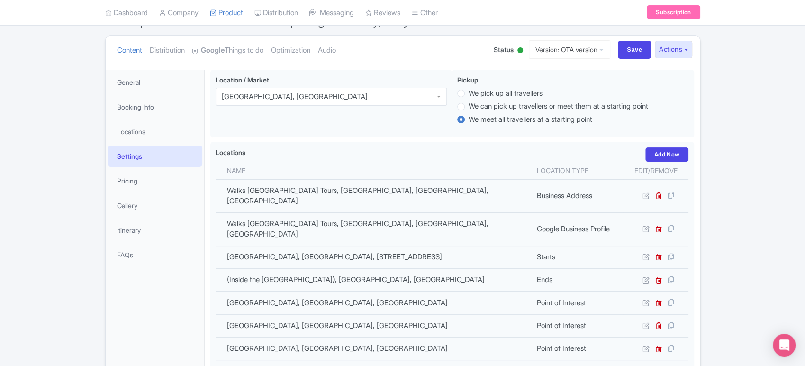
click at [173, 150] on link "Settings" at bounding box center [155, 155] width 95 height 21
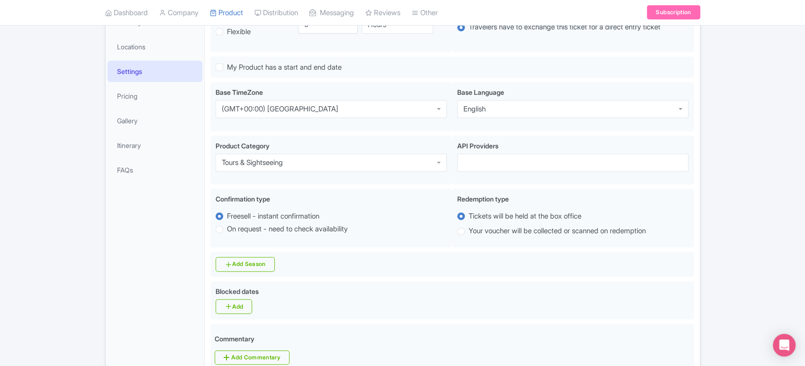
scroll to position [0, 0]
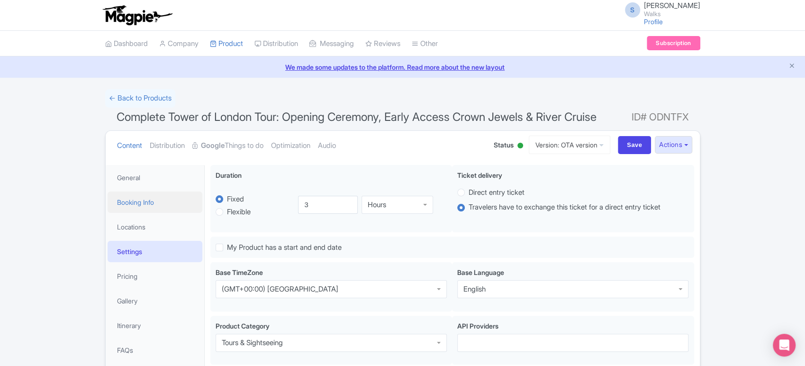
click at [128, 202] on link "Booking Info" at bounding box center [155, 201] width 95 height 21
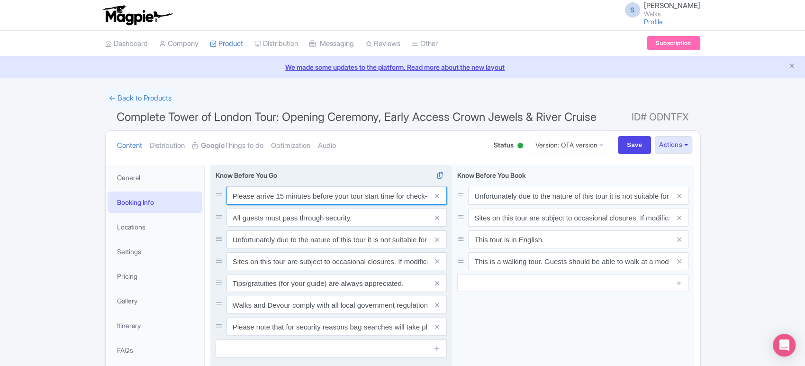
click at [304, 191] on input "Please arrive 15 minutes before your tour start time for check-in. Out of court…" at bounding box center [336, 196] width 220 height 18
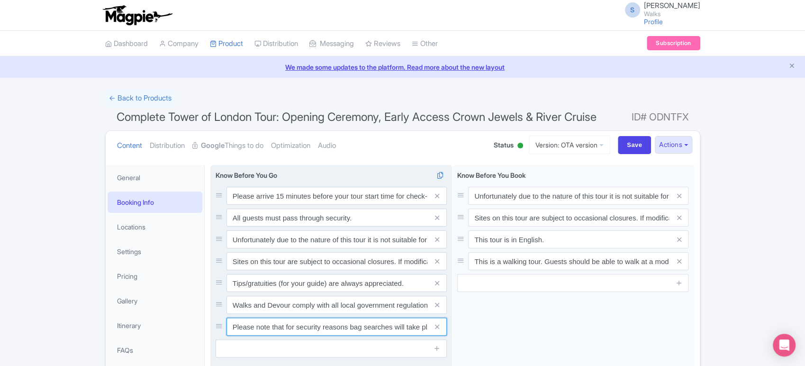
click at [308, 332] on input "Please note that for security reasons bag searches will take place at Tower of …" at bounding box center [336, 326] width 220 height 18
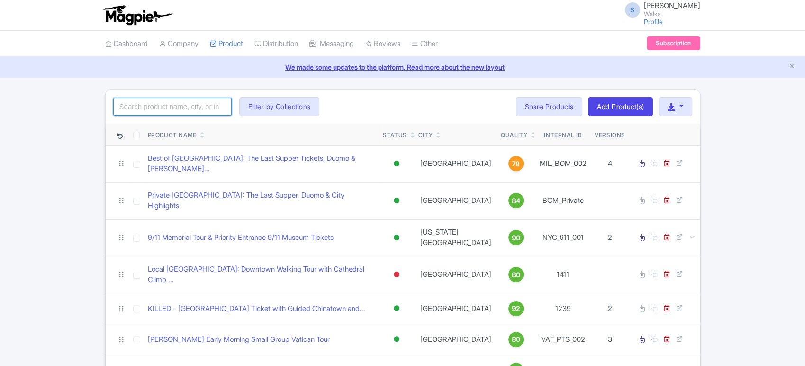
drag, startPoint x: 0, startPoint y: 0, endPoint x: 194, endPoint y: 111, distance: 223.2
click at [194, 111] on input "search" at bounding box center [172, 107] width 118 height 18
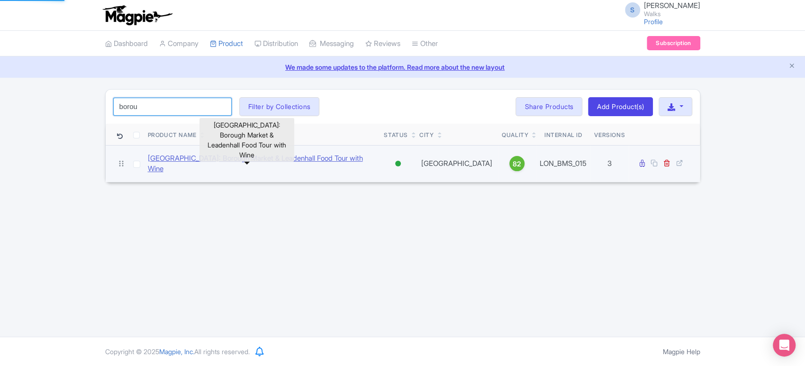
type input "borou"
click at [303, 159] on link "[GEOGRAPHIC_DATA]: Borough Market & Leadenhall Food Tour with Wine" at bounding box center [262, 163] width 229 height 21
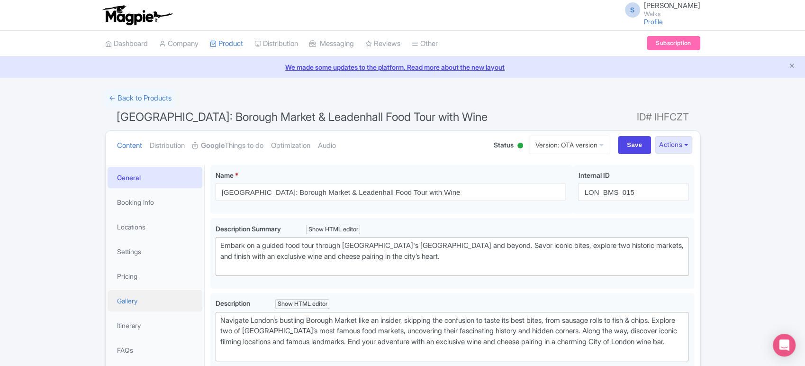
click at [136, 302] on link "Gallery" at bounding box center [155, 300] width 95 height 21
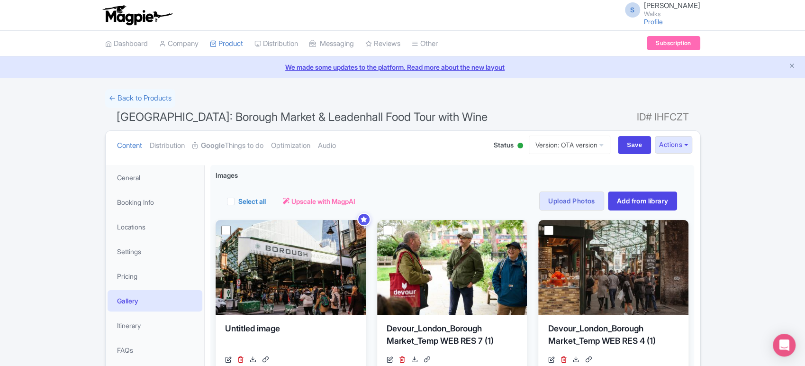
click at [345, 113] on span "London: Borough Market & Leadenhall Food Tour with Wine" at bounding box center [302, 117] width 371 height 14
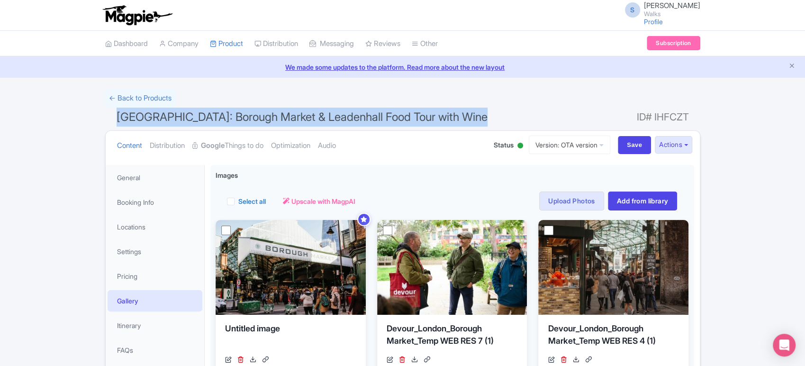
click at [345, 113] on span "London: Borough Market & Leadenhall Food Tour with Wine" at bounding box center [302, 117] width 371 height 14
copy h1 "London: Borough Market & Leadenhall Food Tour with Wine"
click at [144, 170] on link "General" at bounding box center [155, 177] width 95 height 21
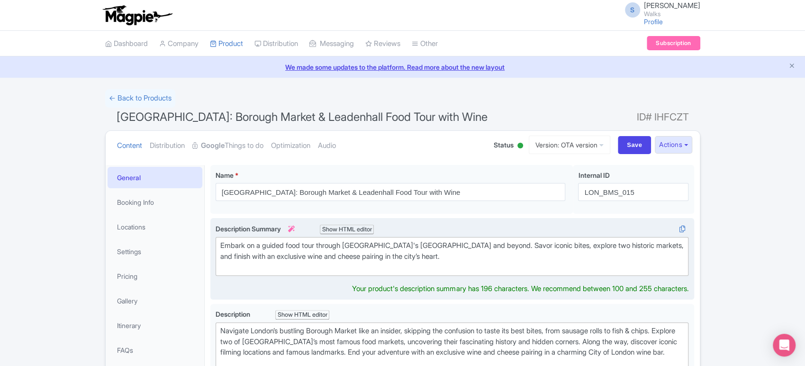
click at [249, 248] on div "Embark on a guided food tour through London's Borough Market and beyond. Savor …" at bounding box center [452, 256] width 464 height 32
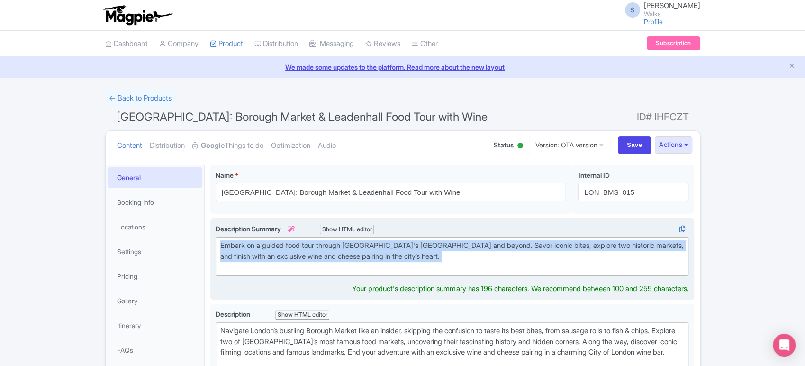
click at [249, 248] on div "Embark on a guided food tour through London's Borough Market and beyond. Savor …" at bounding box center [452, 256] width 464 height 32
type trix-editor "<div>Embark on a guided food tour through London's Borough Market and beyond. S…"
click at [249, 248] on div "Embark on a guided food tour through London's Borough Market and beyond. Savor …" at bounding box center [452, 256] width 464 height 32
copy div "Embark on a guided food tour through London's Borough Market and beyond. Savor …"
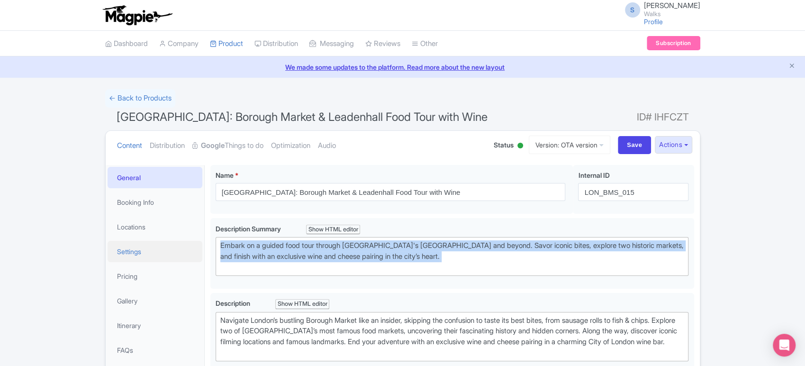
click at [137, 260] on link "Settings" at bounding box center [155, 251] width 95 height 21
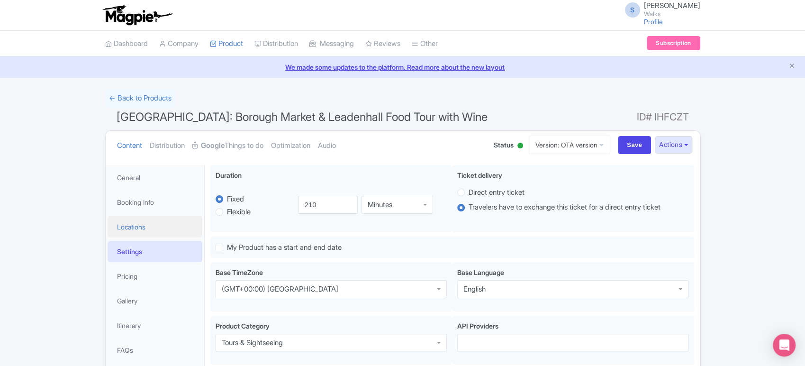
click at [134, 235] on link "Locations" at bounding box center [155, 226] width 95 height 21
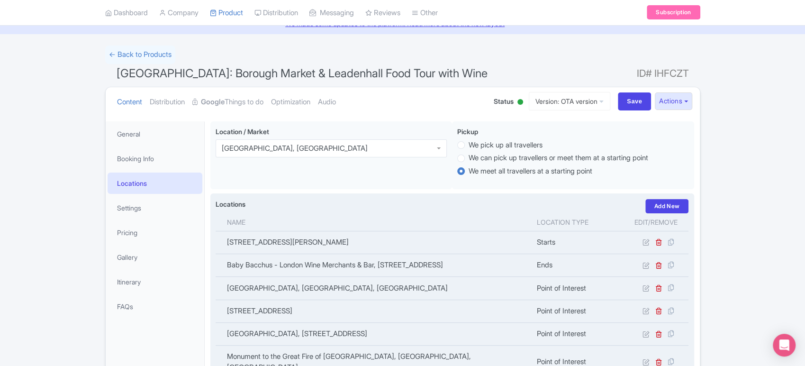
scroll to position [45, 0]
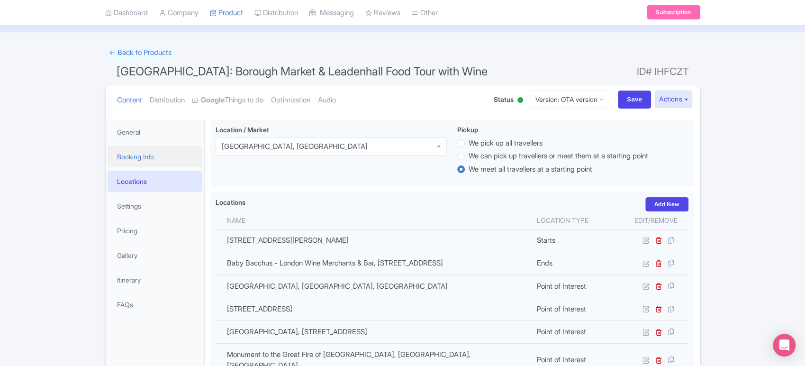
click at [121, 148] on link "Booking Info" at bounding box center [155, 156] width 95 height 21
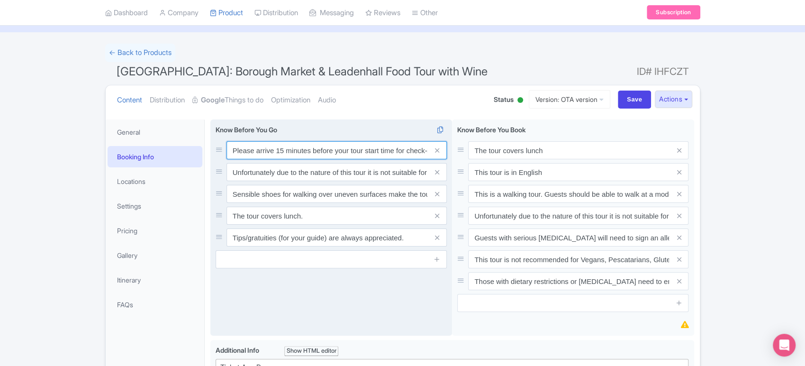
click at [302, 150] on input "Please arrive 15 minutes before your tour start time for check-in. Out of court…" at bounding box center [336, 150] width 220 height 18
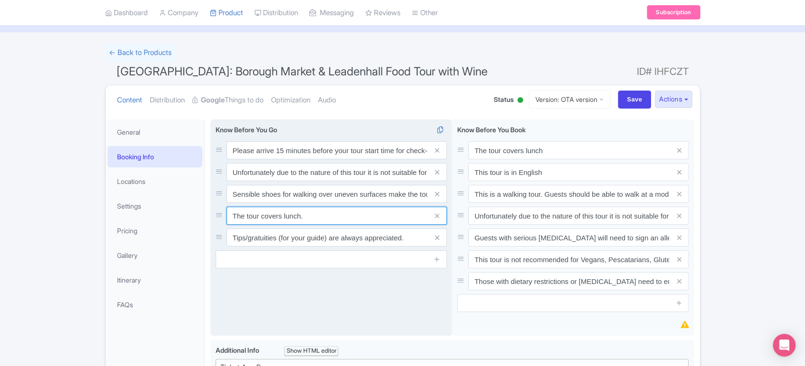
click at [325, 219] on input "The tour covers lunch." at bounding box center [336, 216] width 220 height 18
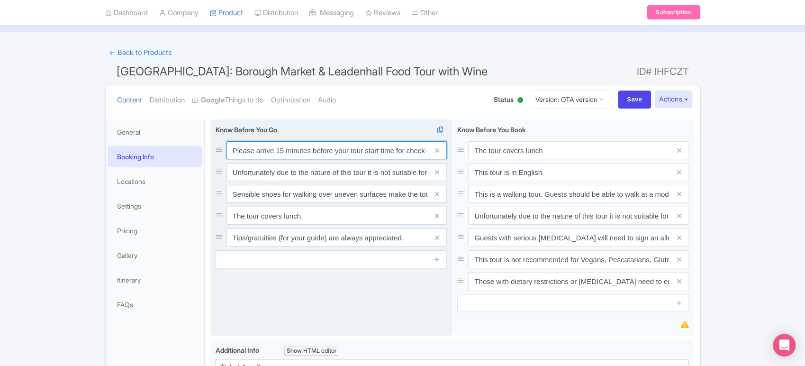
click at [397, 154] on input "Please arrive 15 minutes before your tour start time for check-in. Out of court…" at bounding box center [336, 150] width 220 height 18
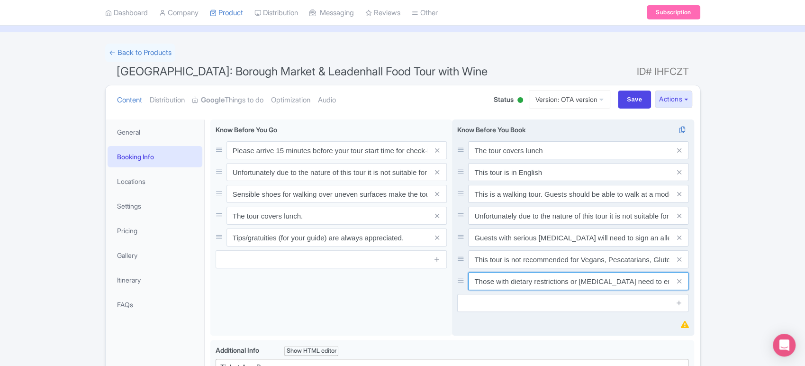
click at [577, 279] on input "Those with dietary restrictions or food allergies need to email our Guest Exper…" at bounding box center [578, 281] width 220 height 18
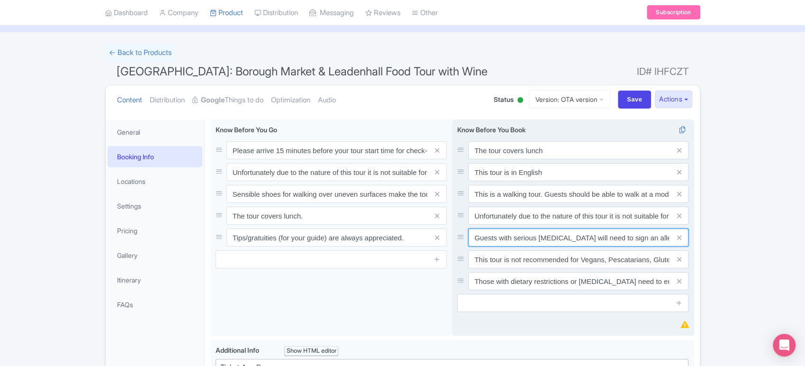
click at [564, 230] on input "Guests with serious food allergies will need to sign an allergy waiver at the s…" at bounding box center [578, 237] width 220 height 18
click at [564, 219] on input "Unfortunately due to the nature of this tour it is not suitable for guests with…" at bounding box center [578, 216] width 220 height 18
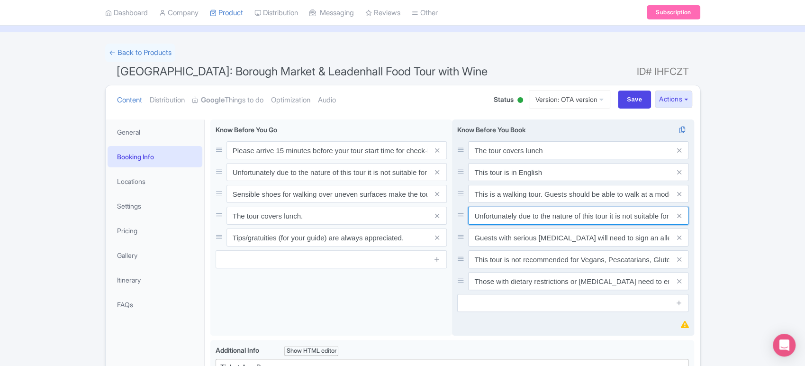
click at [564, 219] on input "Unfortunately due to the nature of this tour it is not suitable for guests with…" at bounding box center [578, 216] width 220 height 18
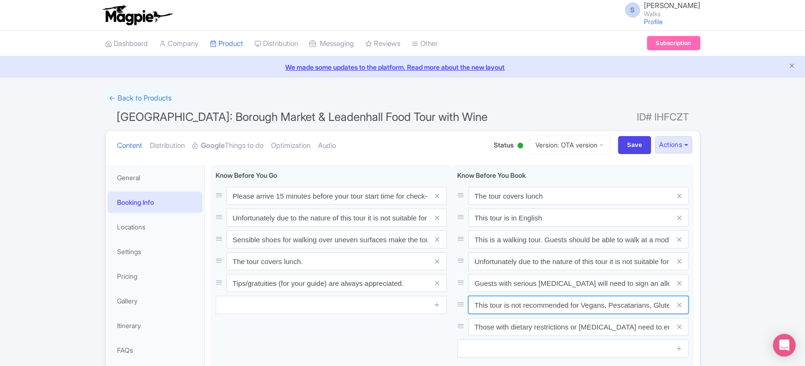
scroll to position [0, 0]
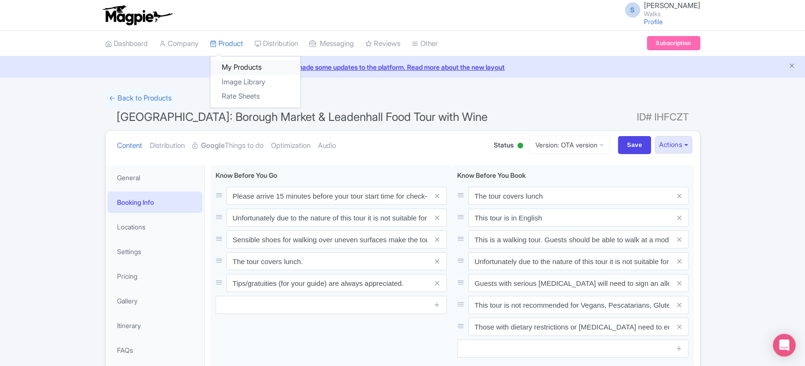
click at [243, 64] on link "My Products" at bounding box center [255, 67] width 90 height 15
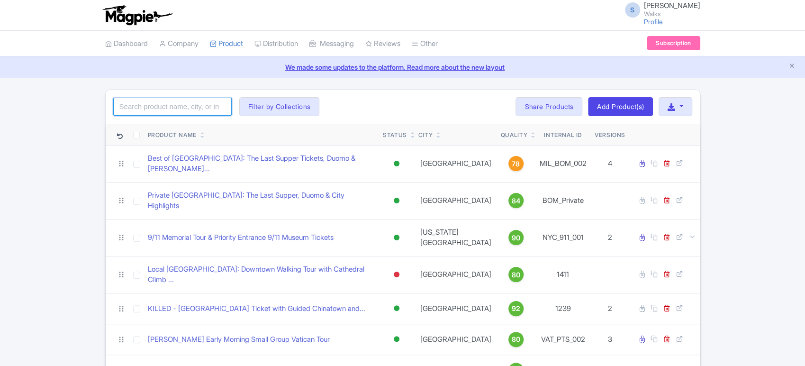
drag, startPoint x: 0, startPoint y: 0, endPoint x: 191, endPoint y: 102, distance: 216.6
click at [191, 102] on input "search" at bounding box center [172, 107] width 118 height 18
type input "9/11"
click button "Search" at bounding box center [0, 0] width 0 height 0
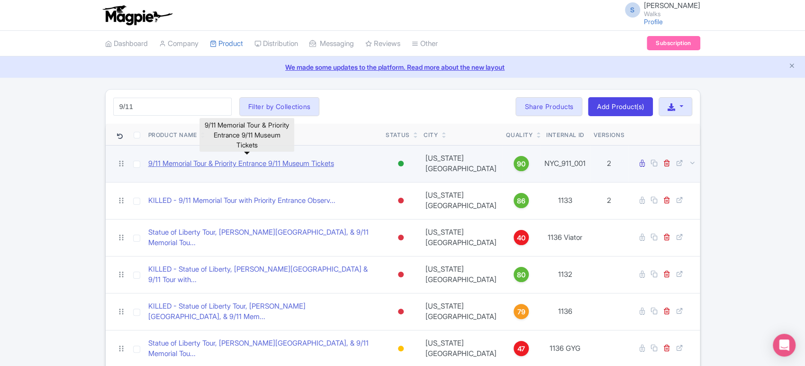
click at [187, 159] on link "9/11 Memorial Tour & Priority Entrance 9/11 Museum Tickets" at bounding box center [241, 163] width 186 height 11
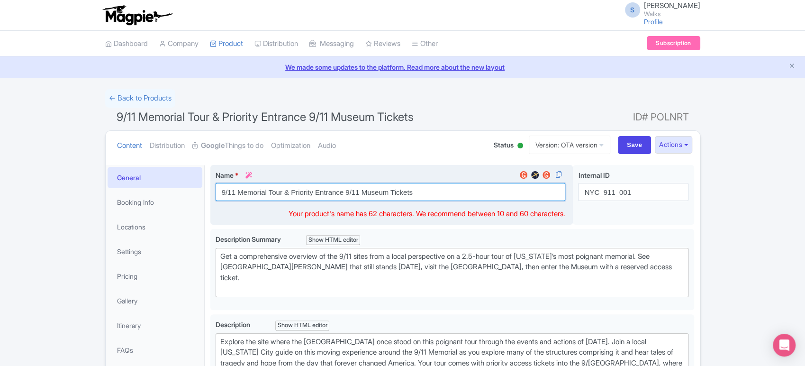
click at [352, 195] on input "9/11 Memorial Tour & Priority Entrance 9/11 Museum Tickets" at bounding box center [391, 192] width 350 height 18
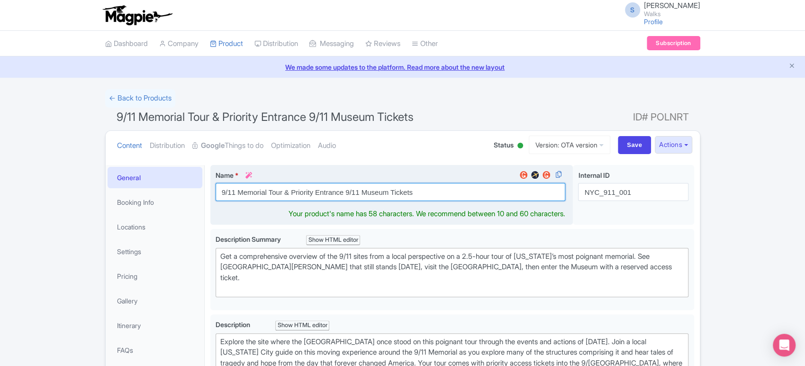
click at [352, 195] on input "9/11 Memorial Tour & Priority Entrance 9/11 Museum Tickets" at bounding box center [391, 192] width 350 height 18
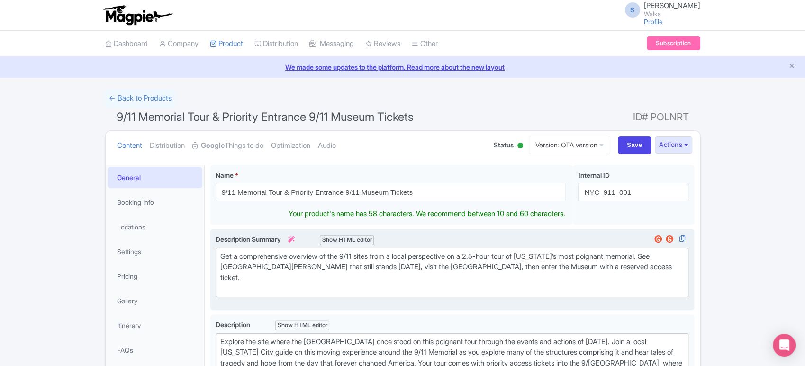
click at [302, 264] on div "Get a comprehensive overview of the 9/11 sites from a local perspective on a 2.…" at bounding box center [452, 272] width 464 height 43
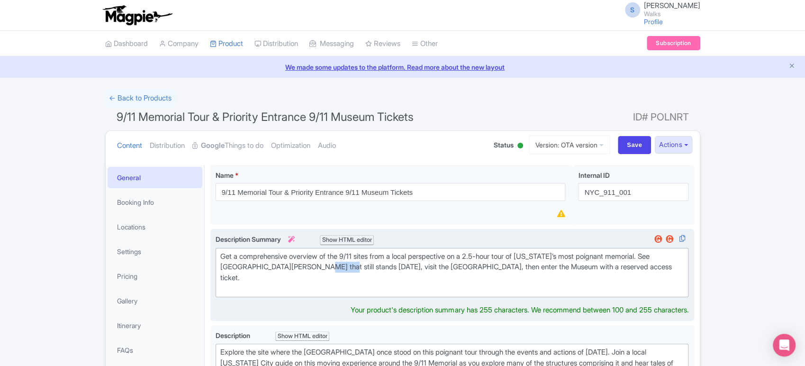
click at [302, 264] on div "Get a comprehensive overview of the 9/11 sites from a local perspective on a 2.…" at bounding box center [452, 272] width 464 height 43
type trix-editor "<div>Get a comprehensive overview of the 9/11 sites from a local perspective on…"
click at [302, 264] on div "Get a comprehensive overview of the 9/11 sites from a local perspective on a 2.…" at bounding box center [452, 272] width 464 height 43
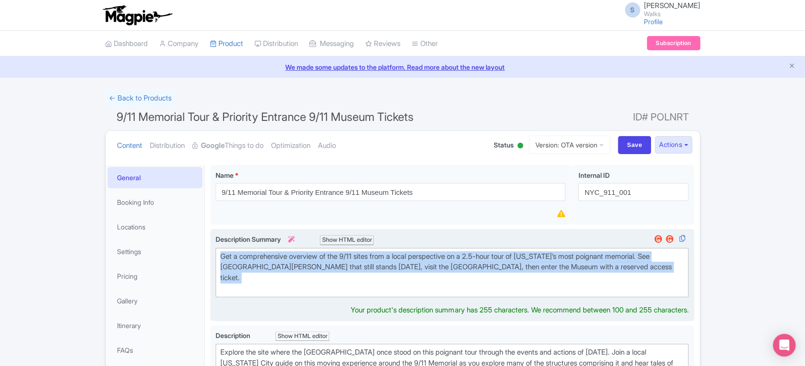
copy div "Get a comprehensive overview of the 9/11 sites from a local perspective on a 2.…"
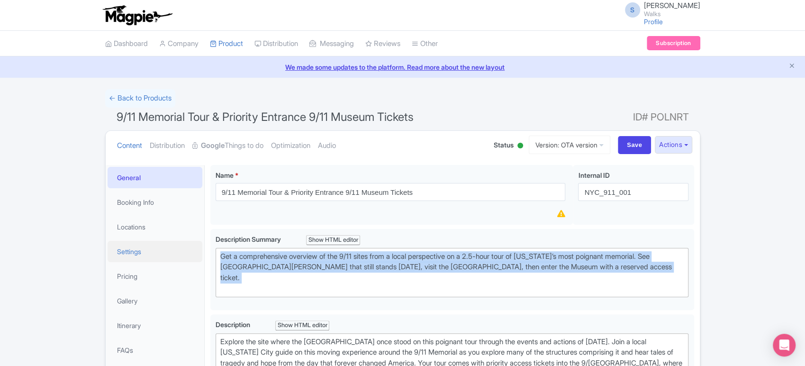
click at [129, 247] on link "Settings" at bounding box center [155, 251] width 95 height 21
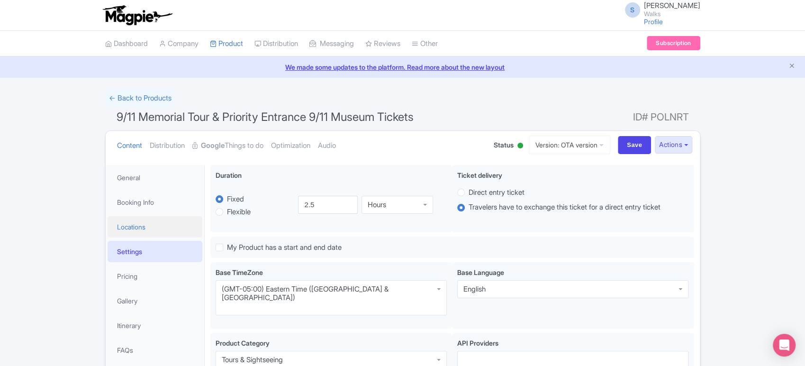
click at [126, 231] on link "Locations" at bounding box center [155, 226] width 95 height 21
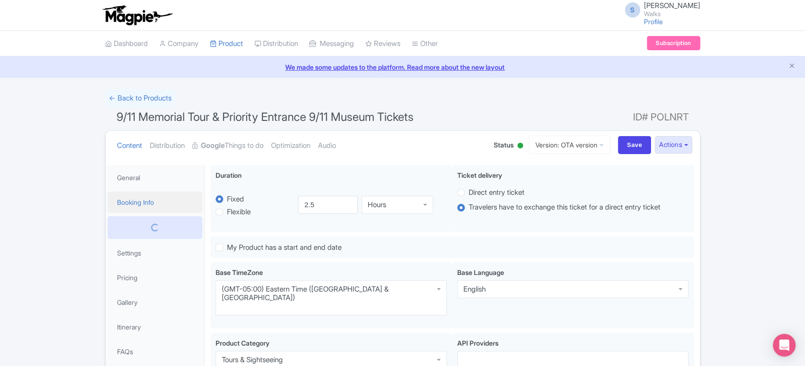
click at [147, 208] on link "Booking Info" at bounding box center [155, 201] width 95 height 21
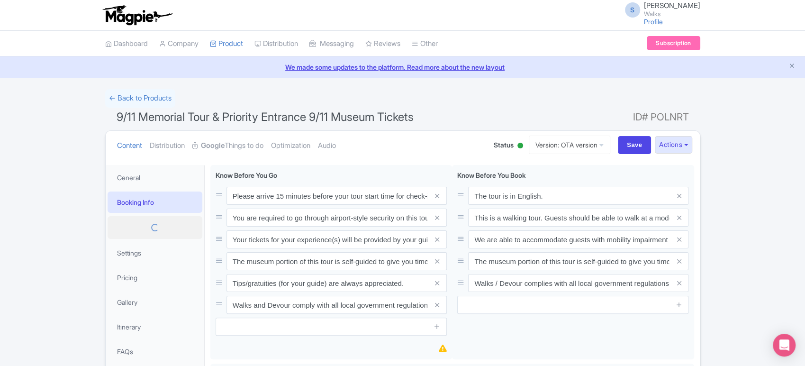
click at [140, 228] on div at bounding box center [155, 227] width 76 height 11
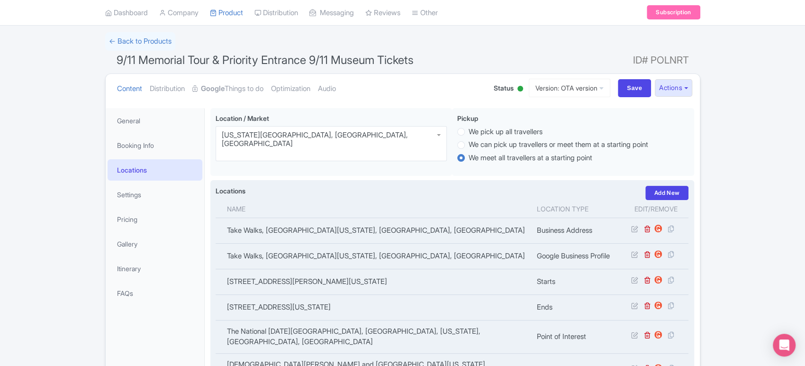
scroll to position [58, 0]
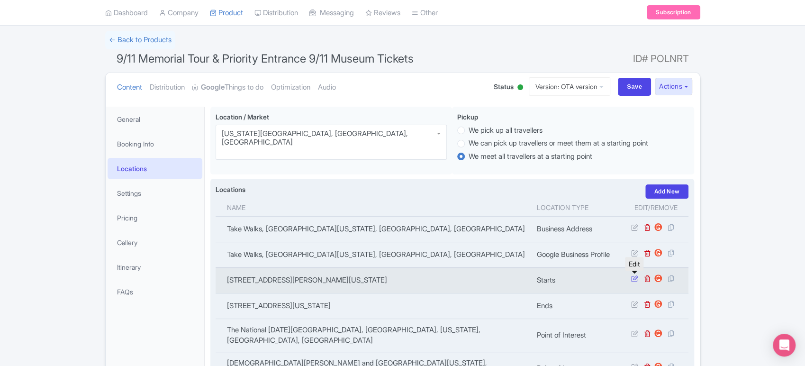
click at [633, 280] on icon at bounding box center [634, 278] width 7 height 7
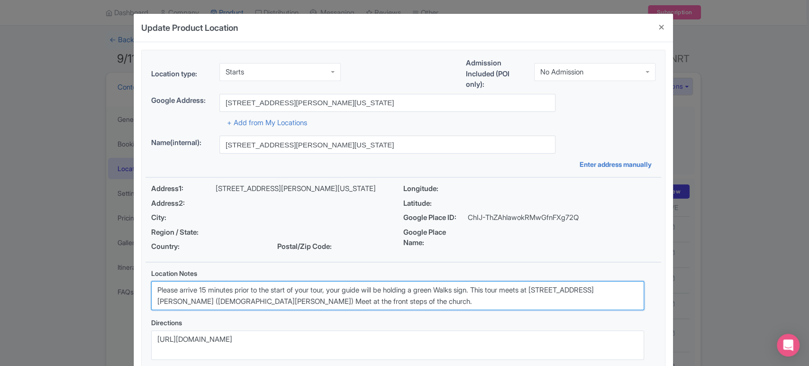
click at [465, 292] on textarea "Please arrive 15 minutes prior to the start of your tour, your guide will be ho…" at bounding box center [397, 295] width 493 height 29
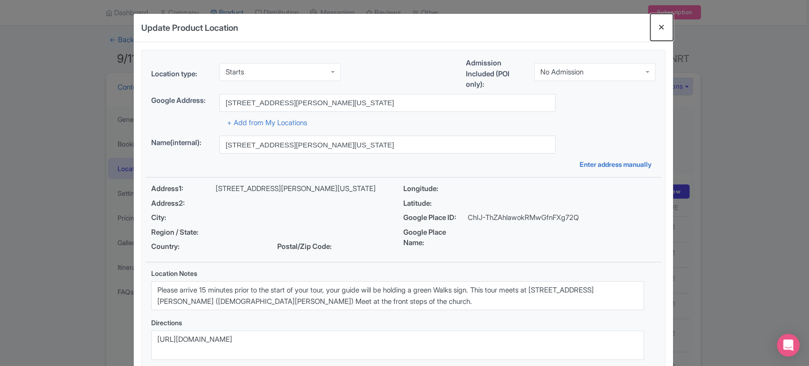
click at [657, 30] on button "Close" at bounding box center [661, 27] width 23 height 27
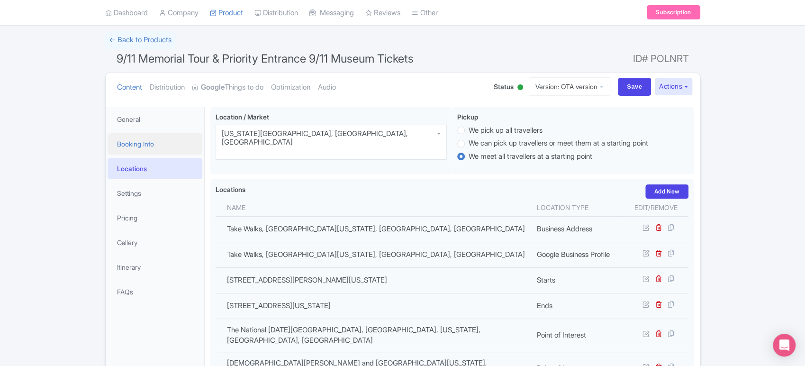
click at [178, 144] on link "Booking Info" at bounding box center [155, 143] width 95 height 21
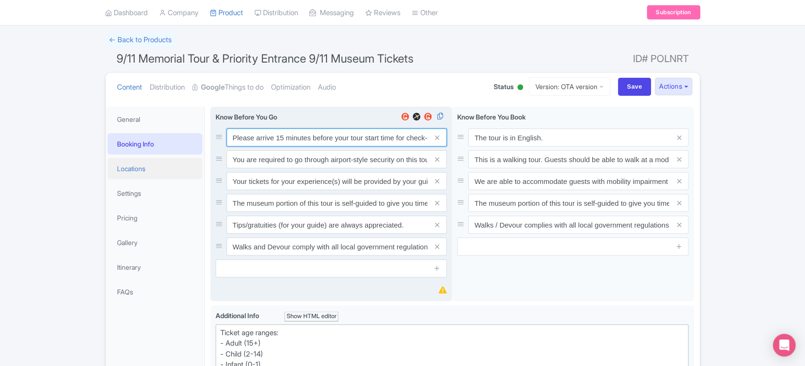
click at [358, 132] on input "Please arrive 15 minutes before your tour start time for check-in. Out of court…" at bounding box center [336, 137] width 220 height 18
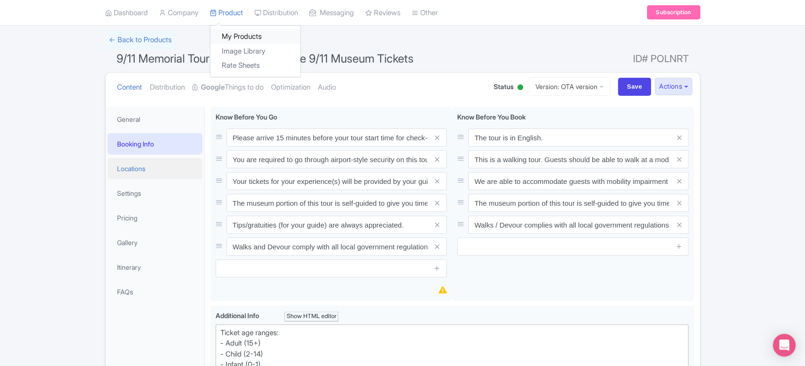
click at [236, 38] on link "My Products" at bounding box center [255, 37] width 90 height 15
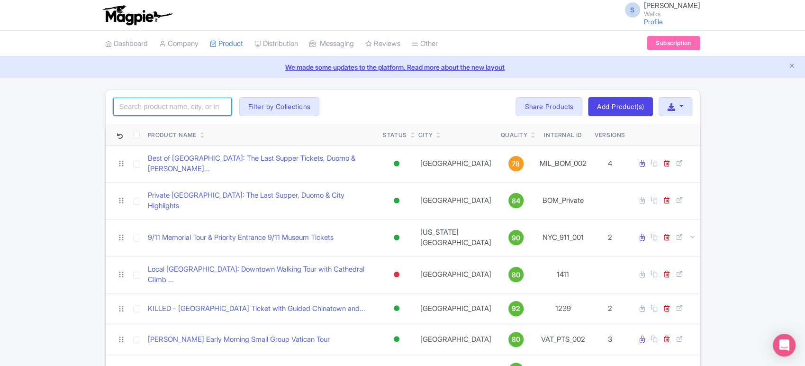
click at [206, 104] on input "search" at bounding box center [172, 107] width 118 height 18
type input "met"
click button "Search" at bounding box center [0, 0] width 0 height 0
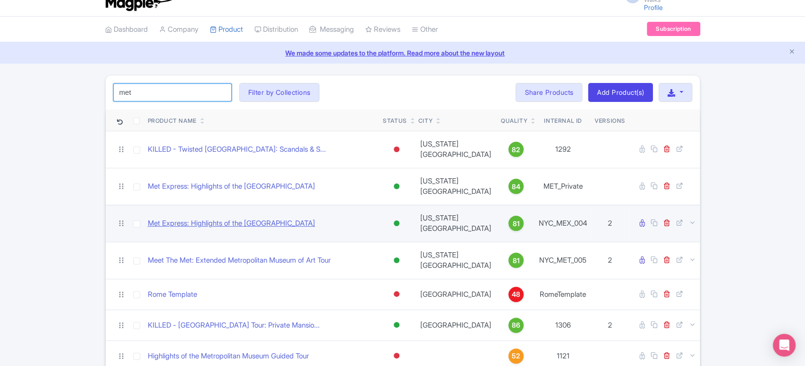
scroll to position [15, 0]
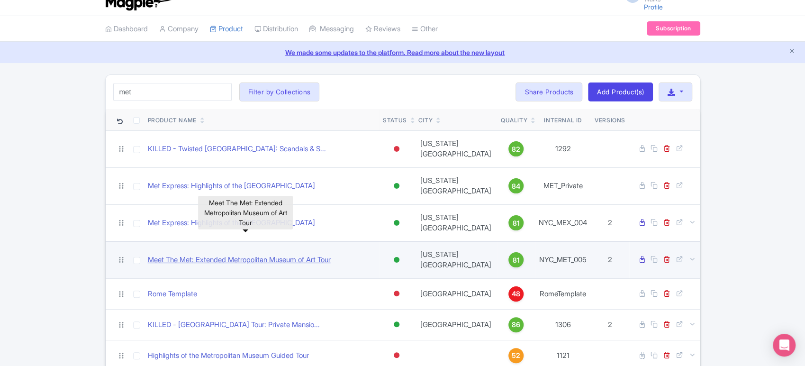
click at [208, 254] on link "Meet The Met: Extended Metropolitan Museum of Art Tour" at bounding box center [239, 259] width 183 height 11
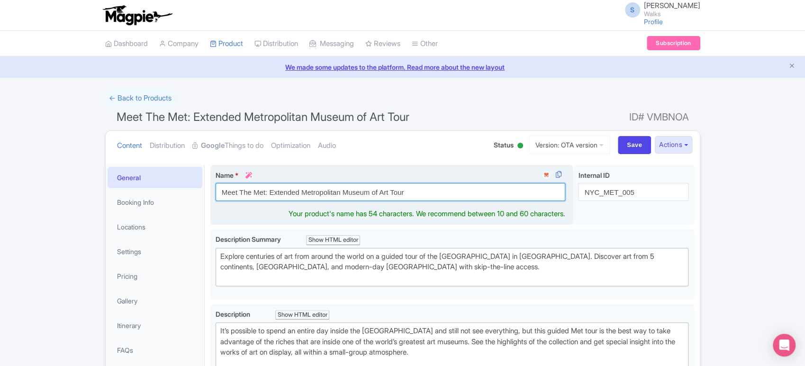
click at [357, 186] on input "Meet The Met: Extended Metropolitan Museum of Art Tour" at bounding box center [391, 192] width 350 height 18
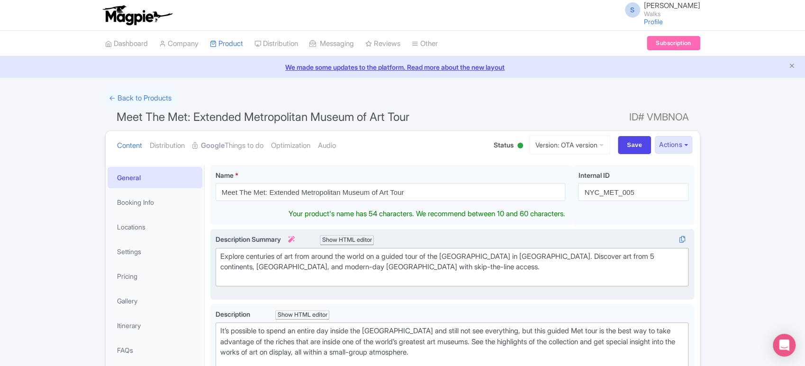
click at [285, 262] on div "Explore centuries of art from around the world on a guided tour of the [GEOGRAP…" at bounding box center [452, 267] width 464 height 32
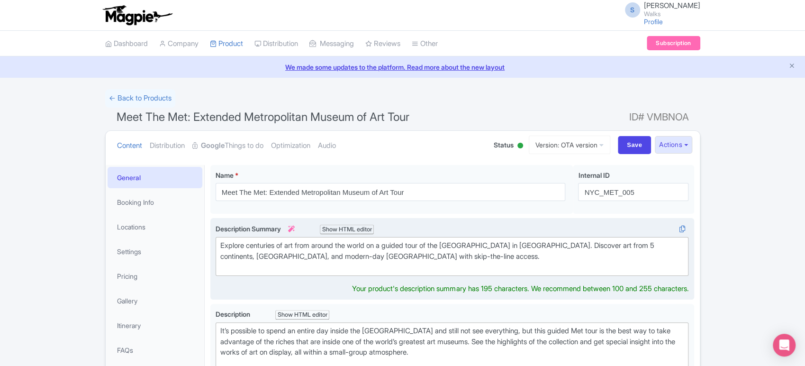
click at [285, 262] on div "Explore centuries of art from around the world on a guided tour of the [GEOGRAP…" at bounding box center [452, 256] width 464 height 32
click at [294, 247] on div "Explore centuries of art from around the world on a guided tour of the [GEOGRAP…" at bounding box center [452, 256] width 464 height 32
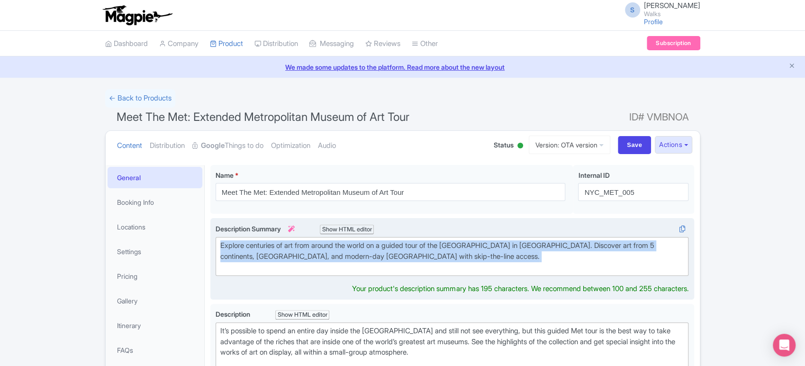
click at [294, 247] on div "Explore centuries of art from around the world on a guided tour of the [GEOGRAP…" at bounding box center [452, 256] width 464 height 32
type trix-editor "<div>Explore centuries of art from around the world on a guided tour of the [GE…"
copy div "Explore centuries of art from around the world on a guided tour of the [GEOGRAP…"
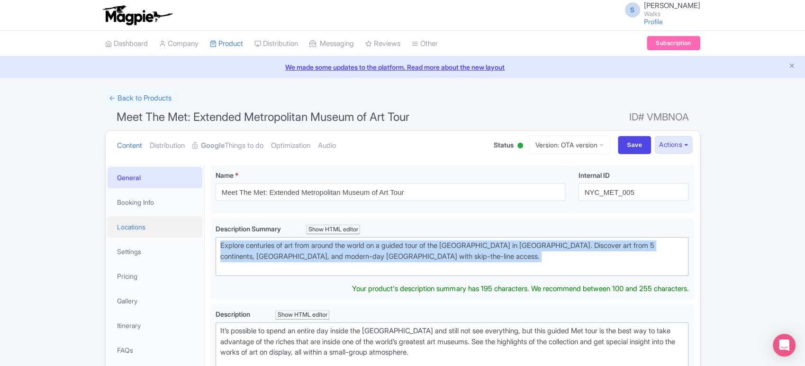
click at [152, 229] on link "Locations" at bounding box center [155, 226] width 95 height 21
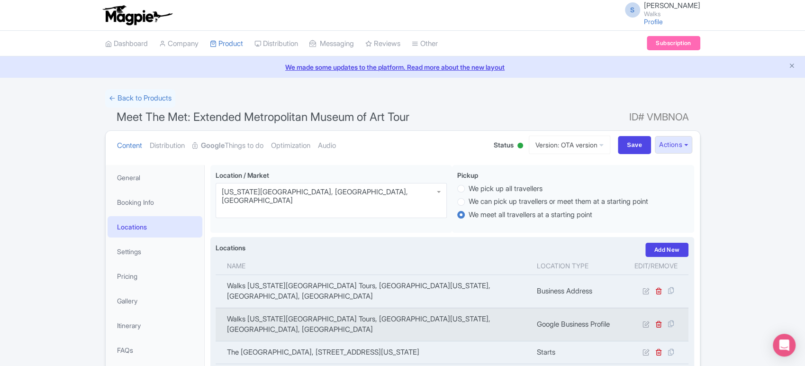
scroll to position [42, 0]
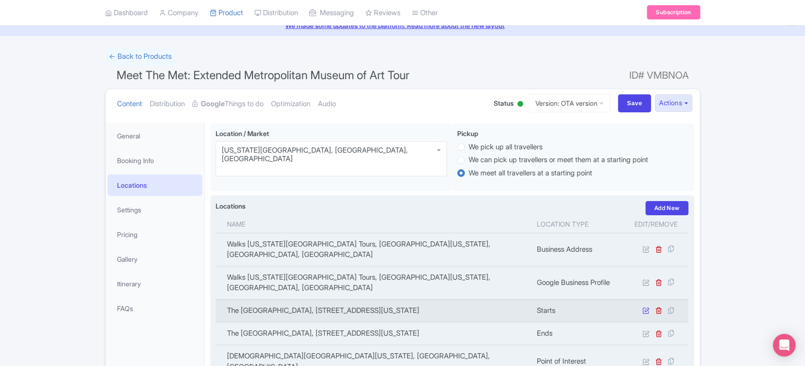
click at [644, 299] on td at bounding box center [656, 310] width 66 height 23
click at [644, 307] on icon at bounding box center [645, 310] width 7 height 7
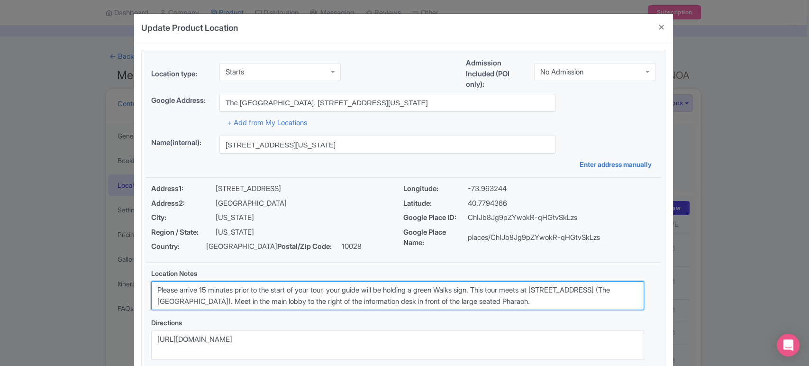
click at [300, 298] on textarea "Please arrive 15 minutes prior to the start of your tour, your guide will be ho…" at bounding box center [397, 295] width 493 height 29
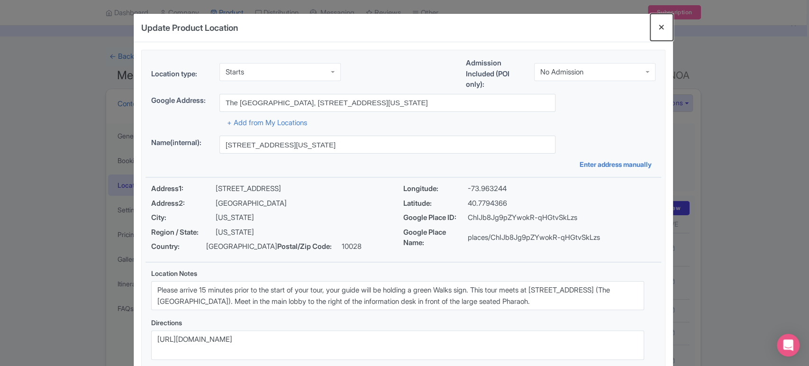
click at [667, 23] on button "Close" at bounding box center [661, 27] width 23 height 27
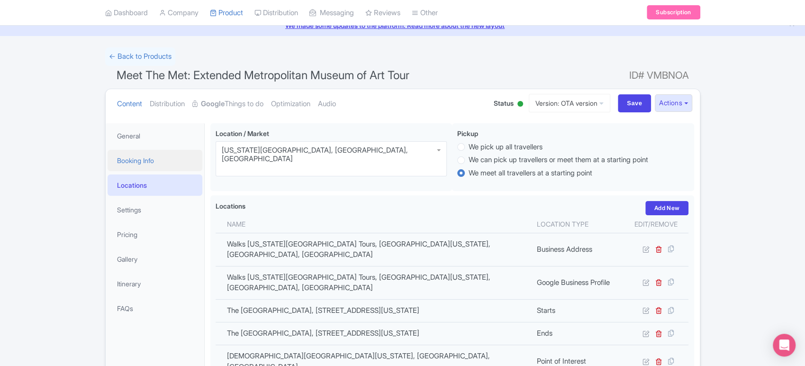
click at [177, 166] on link "Booking Info" at bounding box center [155, 160] width 95 height 21
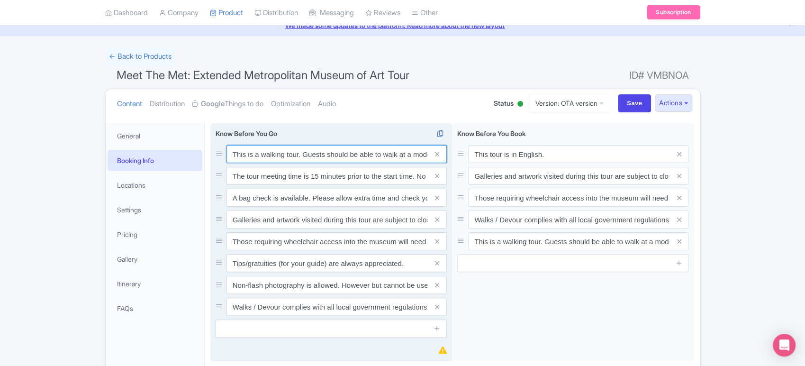
click at [325, 153] on input "This is a walking tour. Guests should be able to walk at a moderate pace withou…" at bounding box center [336, 154] width 220 height 18
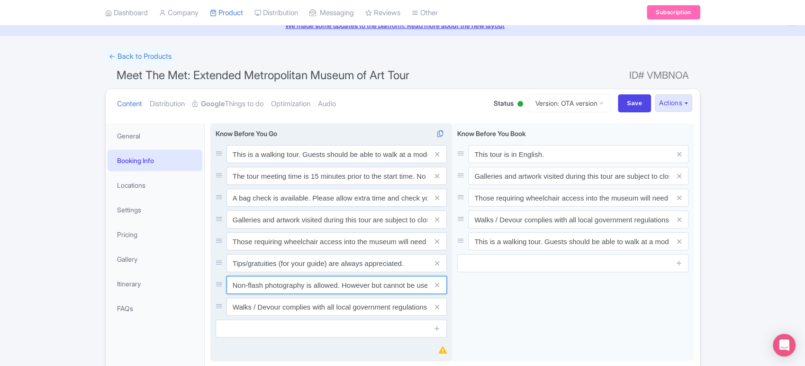
click at [385, 285] on input "Non-flash photography is allowed. However but cannot be used inside the Museum.…" at bounding box center [336, 285] width 220 height 18
